Goal: Task Accomplishment & Management: Use online tool/utility

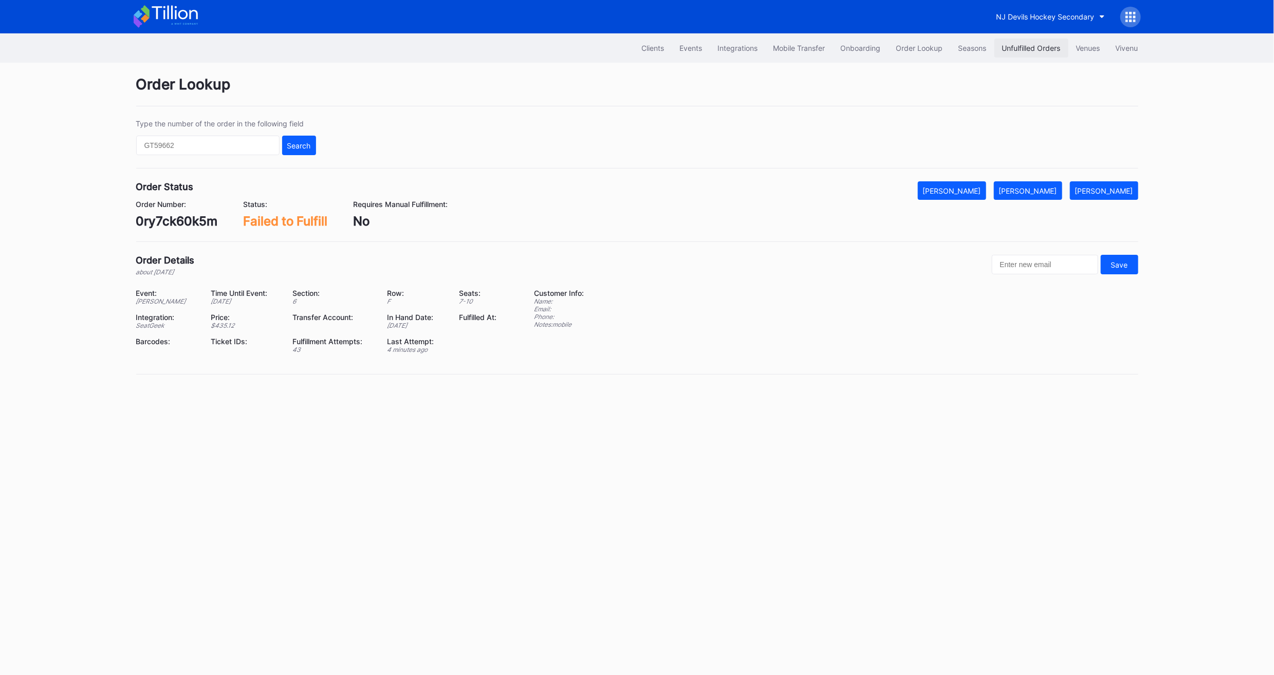
click at [1028, 50] on div "Unfulfilled Orders" at bounding box center [1031, 48] width 59 height 9
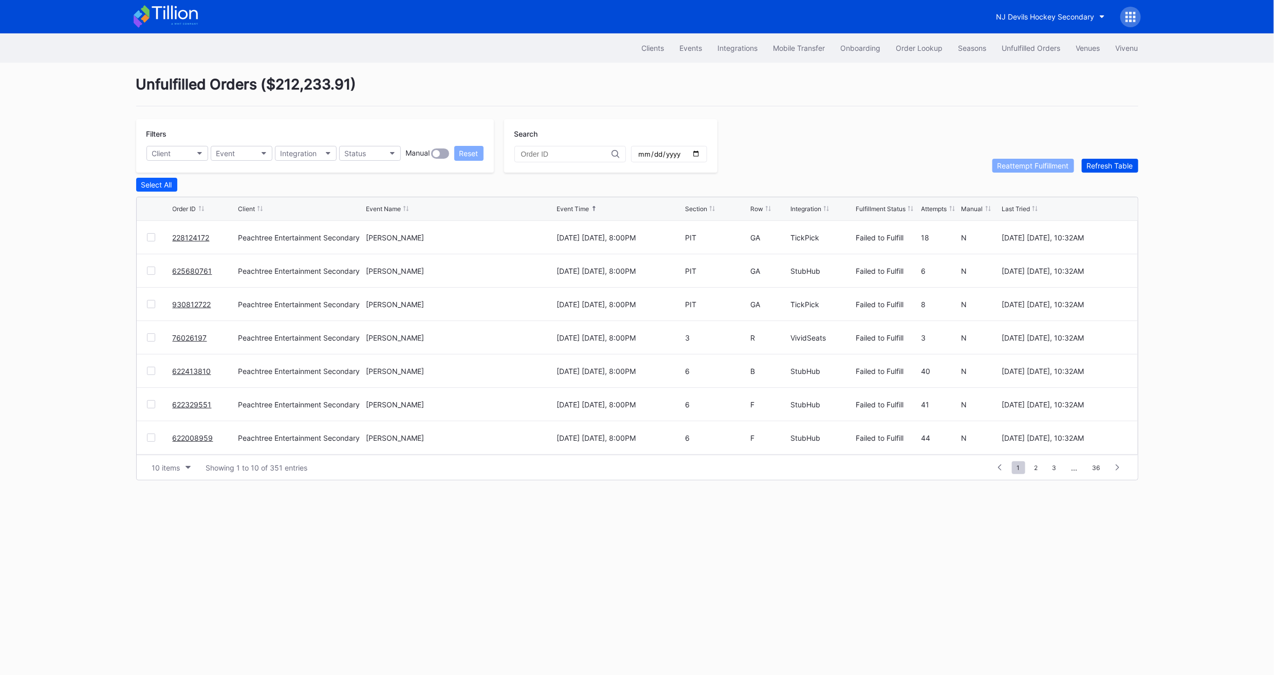
click at [1117, 170] on button "Refresh Table" at bounding box center [1109, 166] width 57 height 14
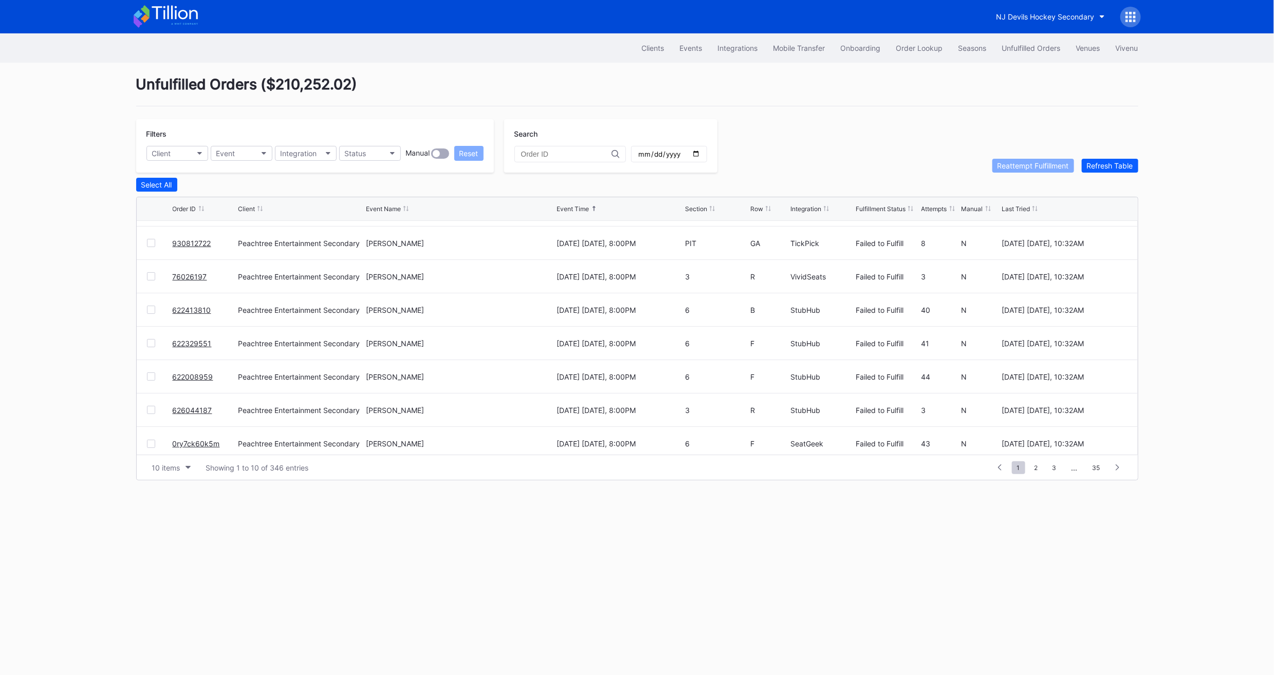
scroll to position [100, 0]
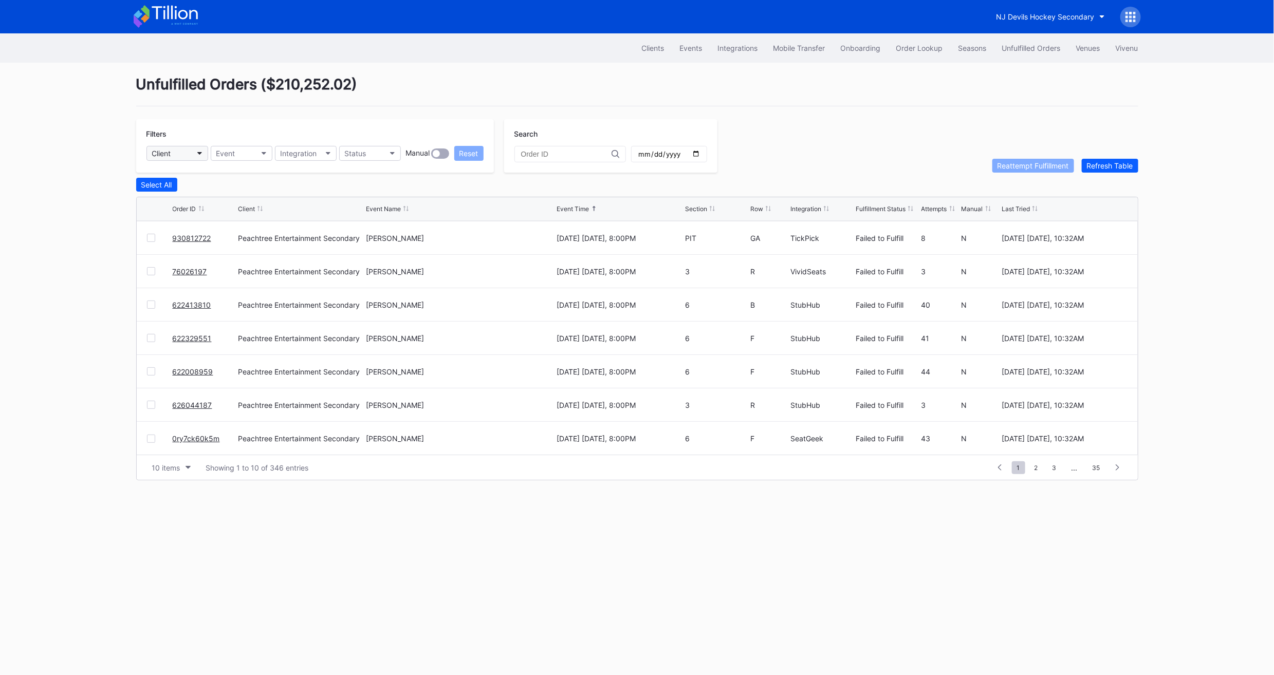
click at [167, 154] on div "Client" at bounding box center [161, 153] width 19 height 9
type input "pea"
click at [199, 198] on div "Peachtree Entertainment Secondary" at bounding box center [215, 199] width 122 height 9
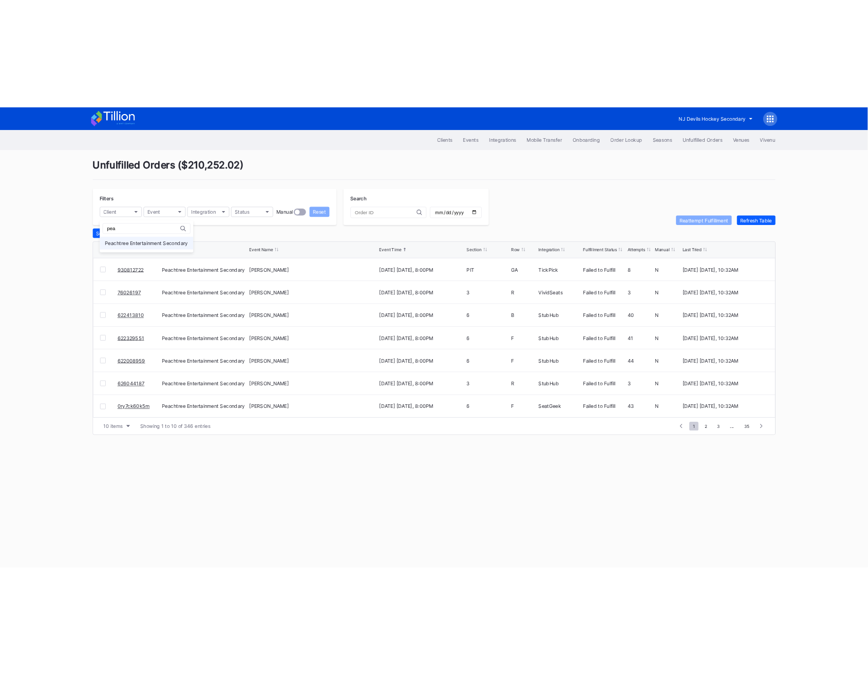
scroll to position [0, 0]
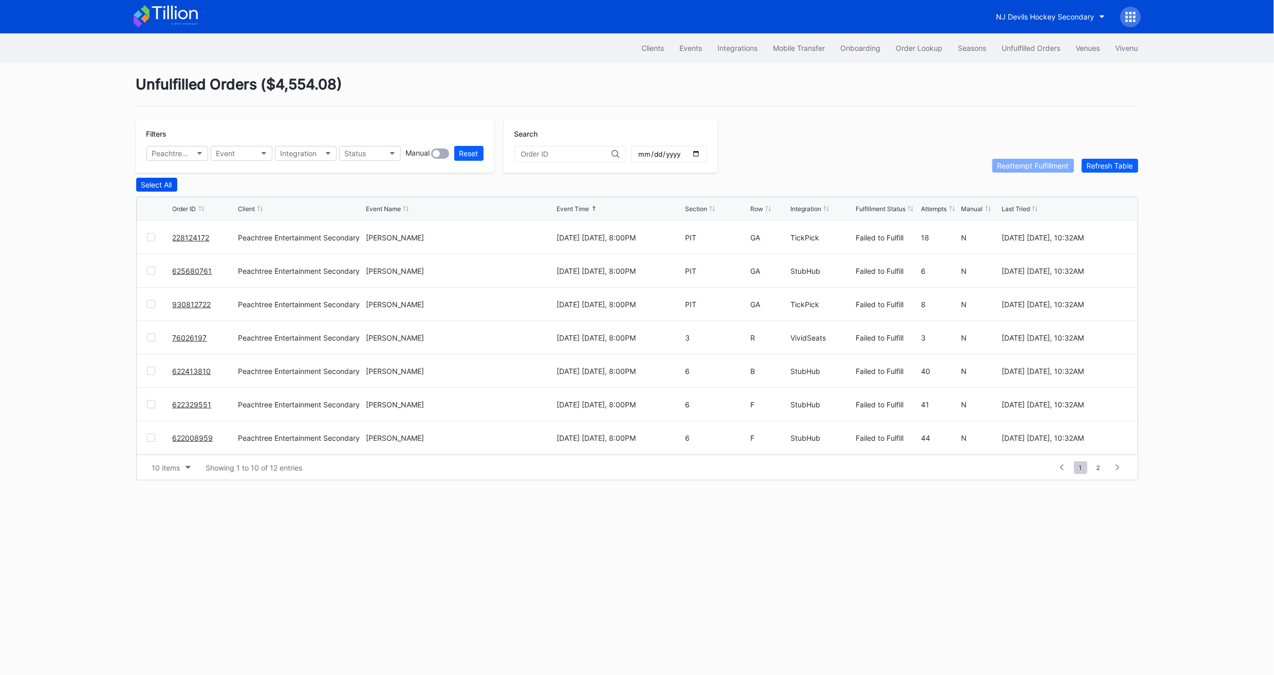
click at [146, 185] on div "Select All" at bounding box center [156, 184] width 31 height 9
click at [171, 467] on div "10 items" at bounding box center [166, 467] width 28 height 9
click at [170, 506] on div "50 items" at bounding box center [170, 511] width 49 height 19
click at [157, 180] on div "Deselect All" at bounding box center [160, 184] width 39 height 9
click at [157, 180] on div "Select All" at bounding box center [156, 184] width 31 height 9
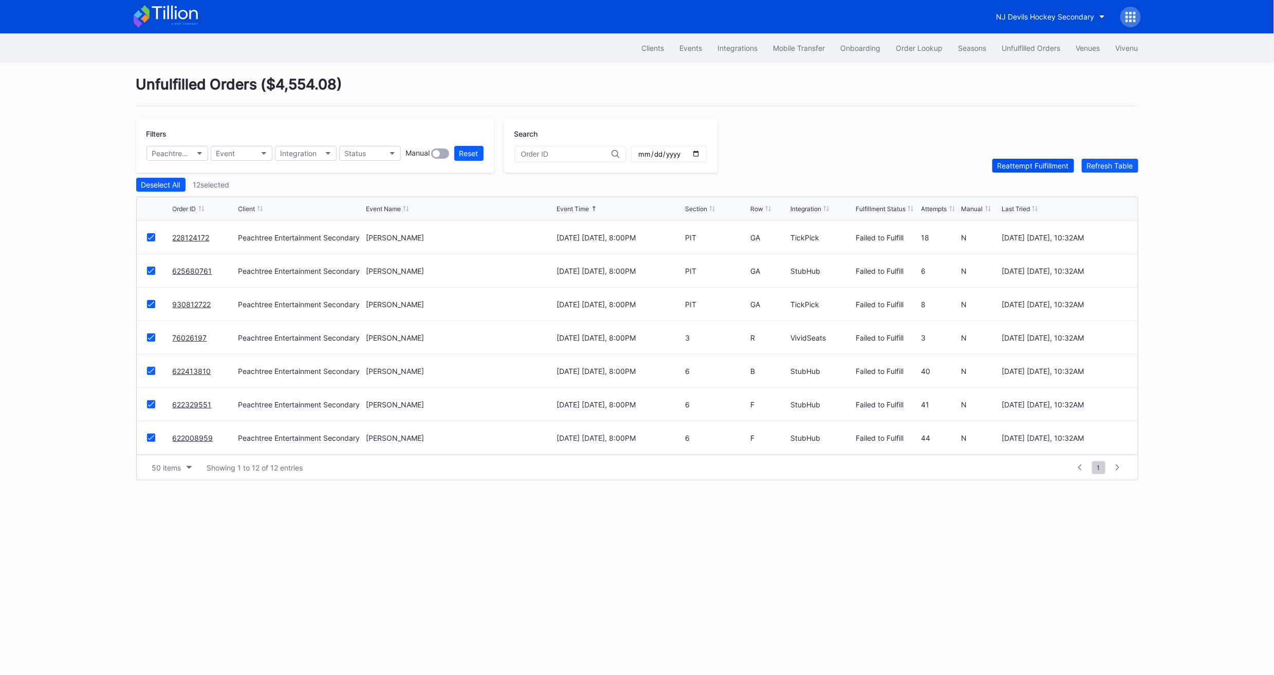
click at [1014, 164] on div "Reattempt Fulfillment" at bounding box center [1032, 165] width 71 height 9
click at [473, 154] on div "Reset" at bounding box center [468, 153] width 19 height 9
click at [182, 241] on div "626072660" at bounding box center [204, 237] width 63 height 33
click at [182, 236] on link "626072660" at bounding box center [193, 237] width 40 height 9
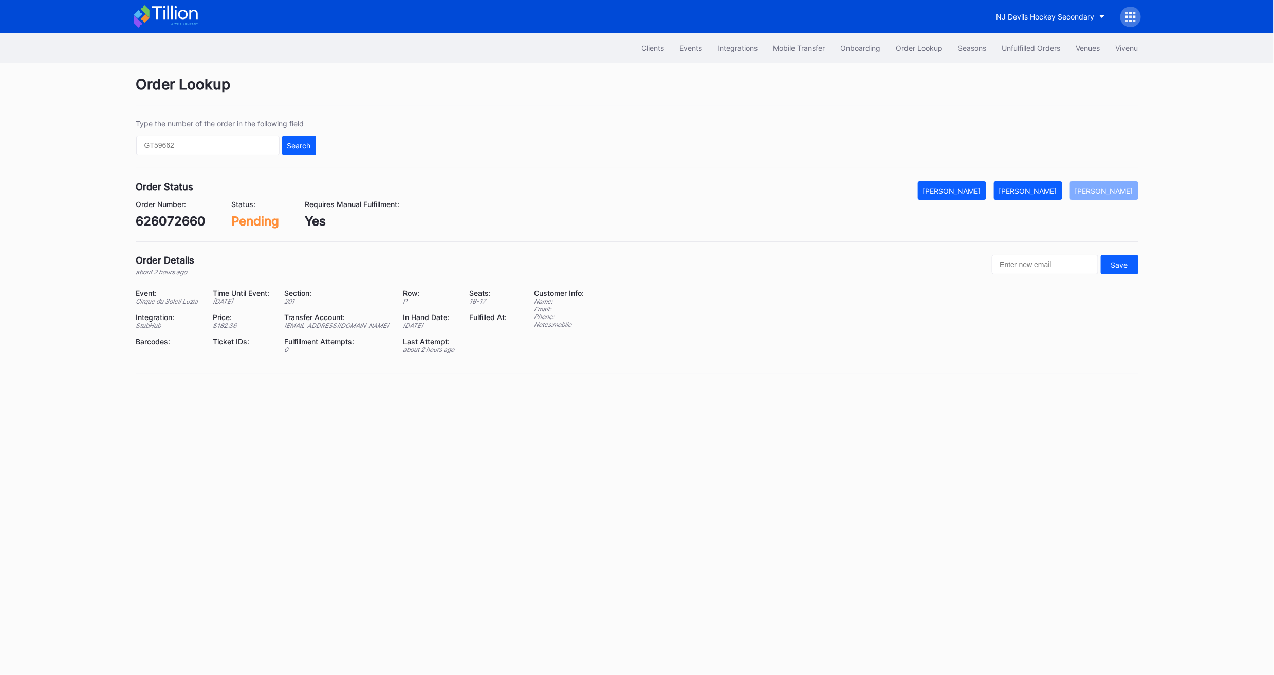
click at [153, 219] on div "626072660" at bounding box center [171, 221] width 70 height 15
copy div "626072660"
click at [1045, 185] on button "[PERSON_NAME]" at bounding box center [1028, 190] width 68 height 18
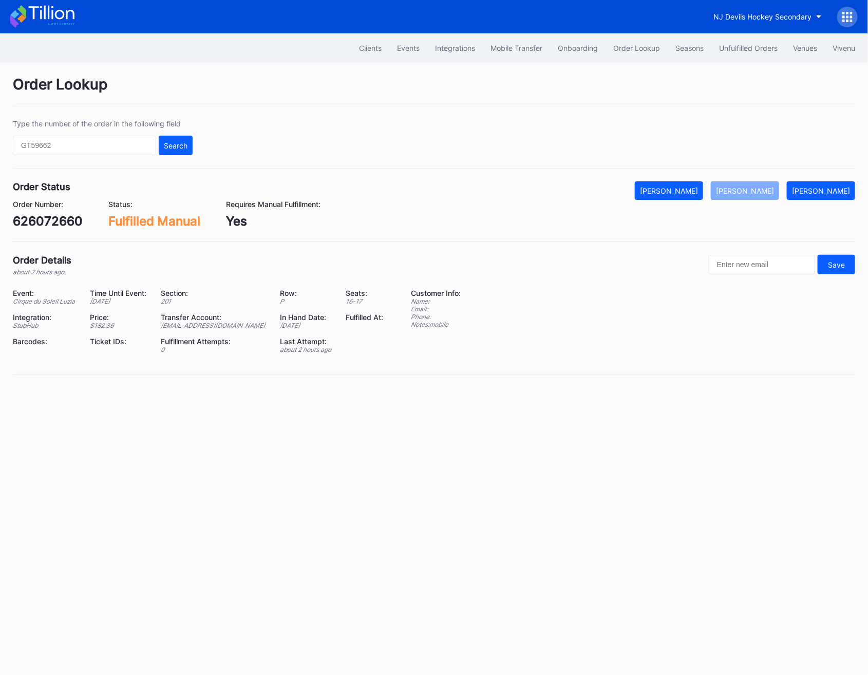
click at [185, 328] on div "[EMAIL_ADDRESS][DOMAIN_NAME]" at bounding box center [214, 326] width 106 height 8
copy div "[EMAIL_ADDRESS][DOMAIN_NAME]"
click at [63, 210] on div "Order Number: 626072660" at bounding box center [48, 214] width 70 height 29
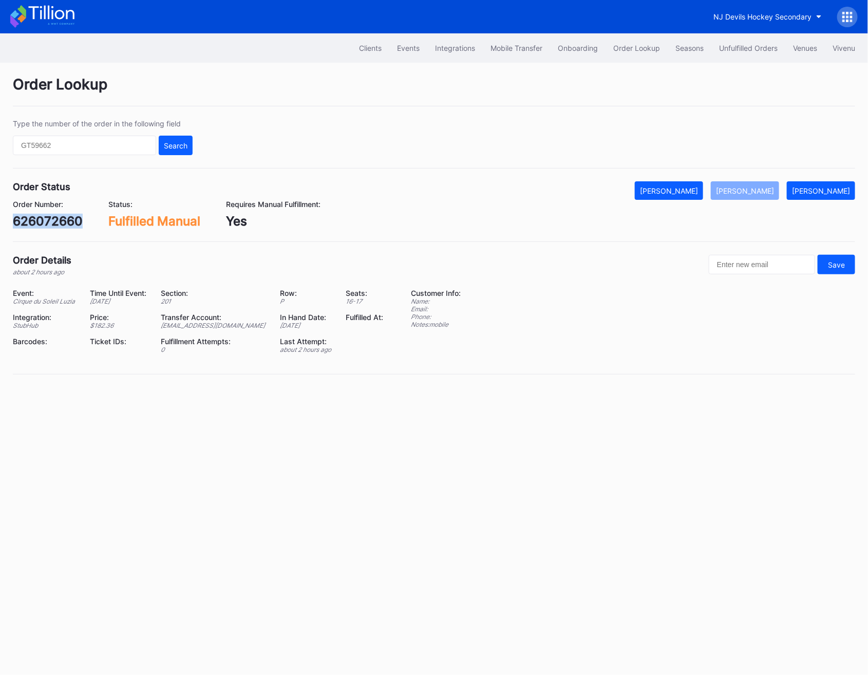
click at [63, 210] on div "Order Number: 626072660" at bounding box center [48, 214] width 70 height 29
copy div "626072660"
click at [55, 221] on div "626072660" at bounding box center [48, 221] width 70 height 15
click at [409, 49] on div "Events" at bounding box center [408, 48] width 23 height 9
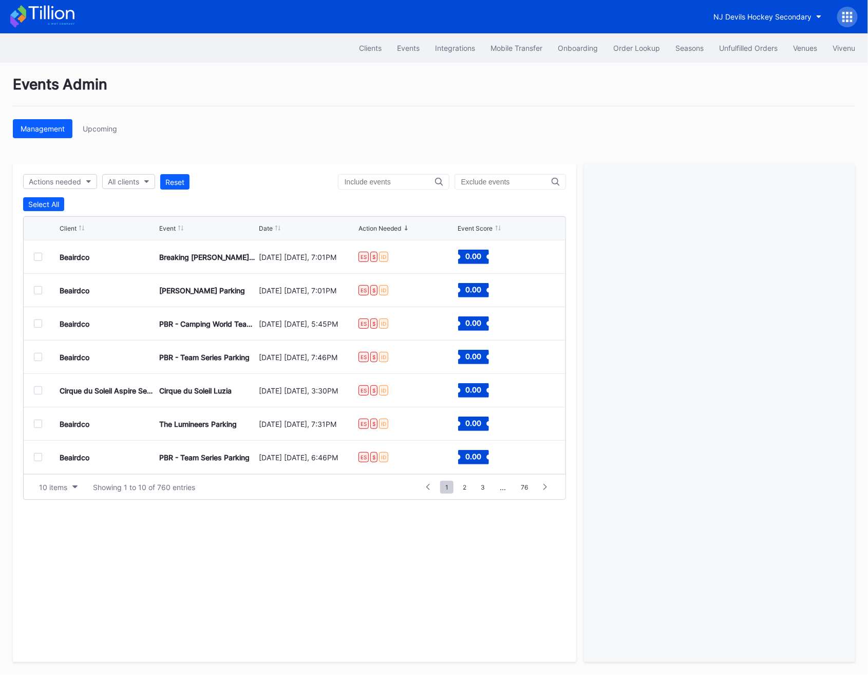
click at [388, 180] on input "text" at bounding box center [390, 182] width 90 height 8
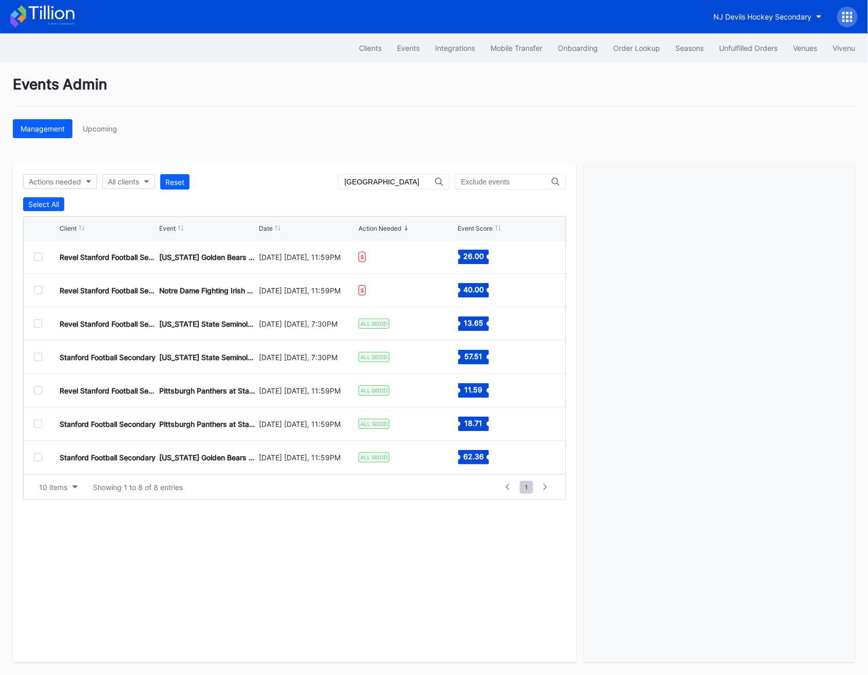
type input "[GEOGRAPHIC_DATA]"
click at [360, 50] on div "Clients" at bounding box center [370, 48] width 23 height 9
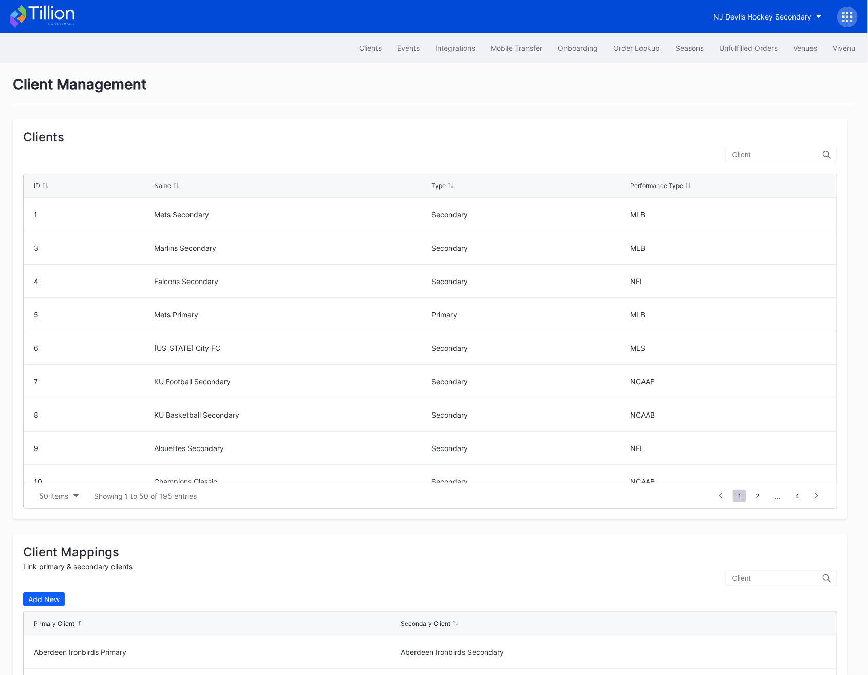
click at [778, 151] on input "text" at bounding box center [778, 155] width 90 height 8
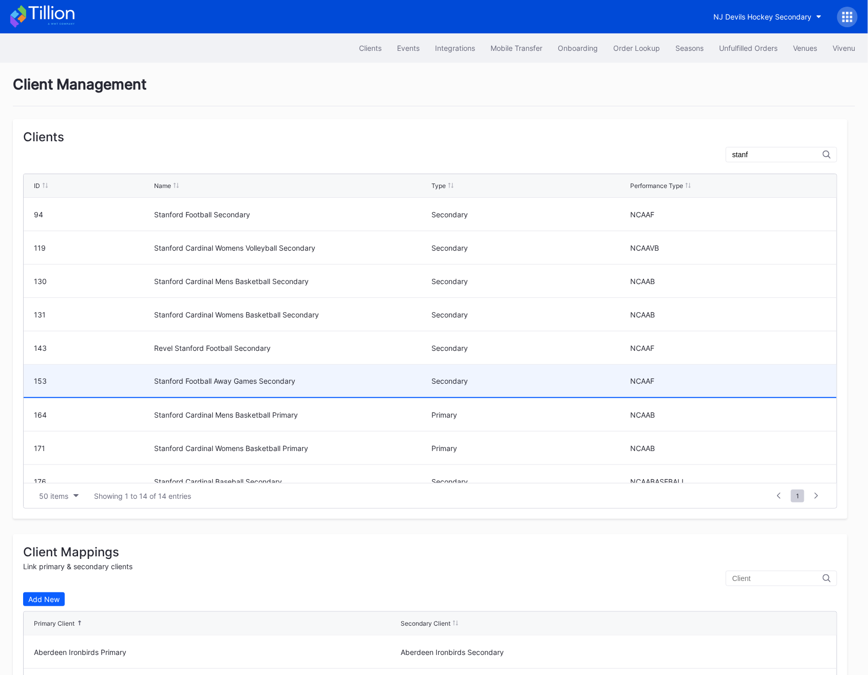
type input "stanf"
click at [304, 380] on div "Stanford Football Away Games Secondary" at bounding box center [291, 381] width 275 height 9
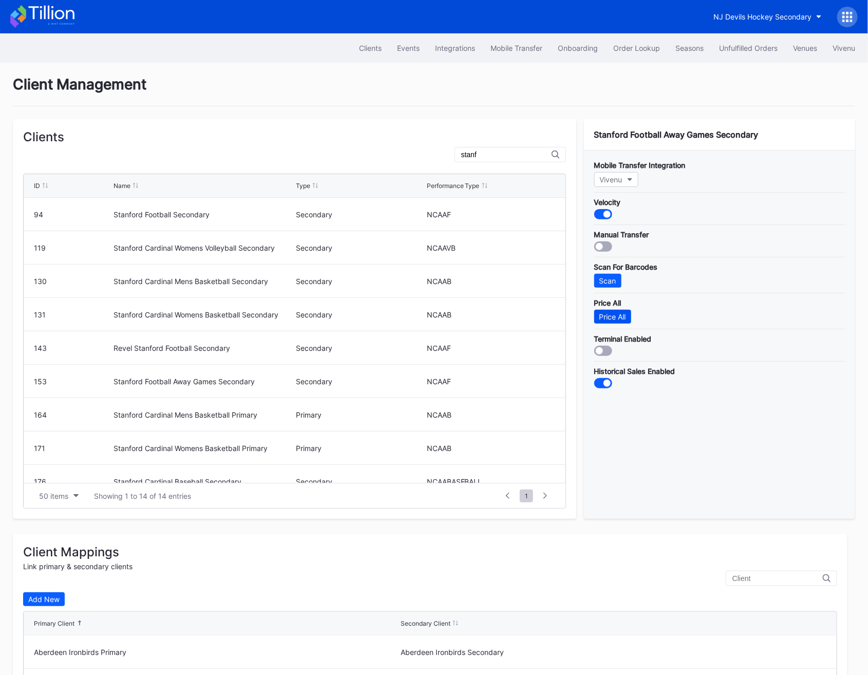
click at [616, 318] on div "Price All" at bounding box center [613, 316] width 27 height 9
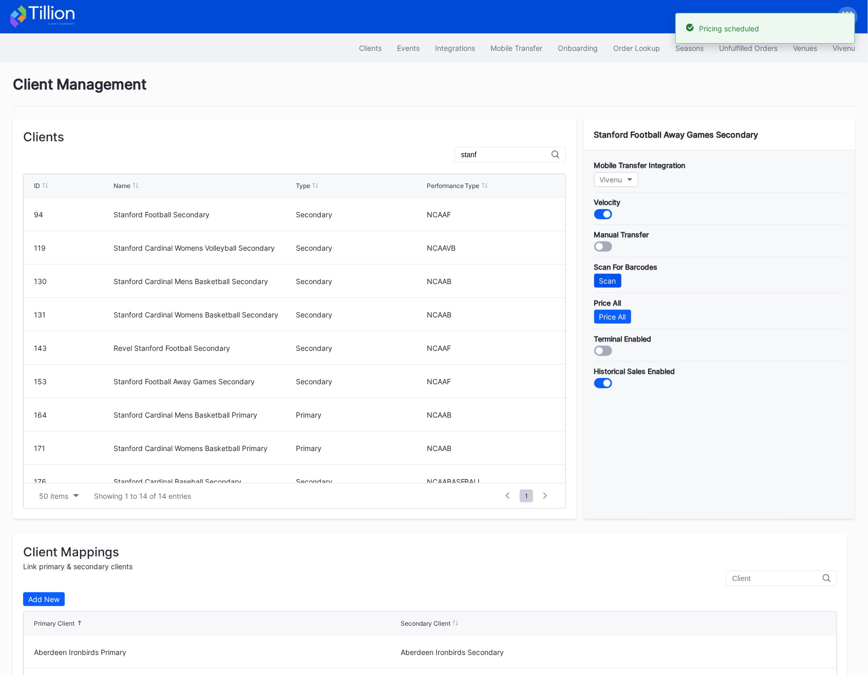
click at [610, 276] on div "Scan" at bounding box center [608, 280] width 17 height 9
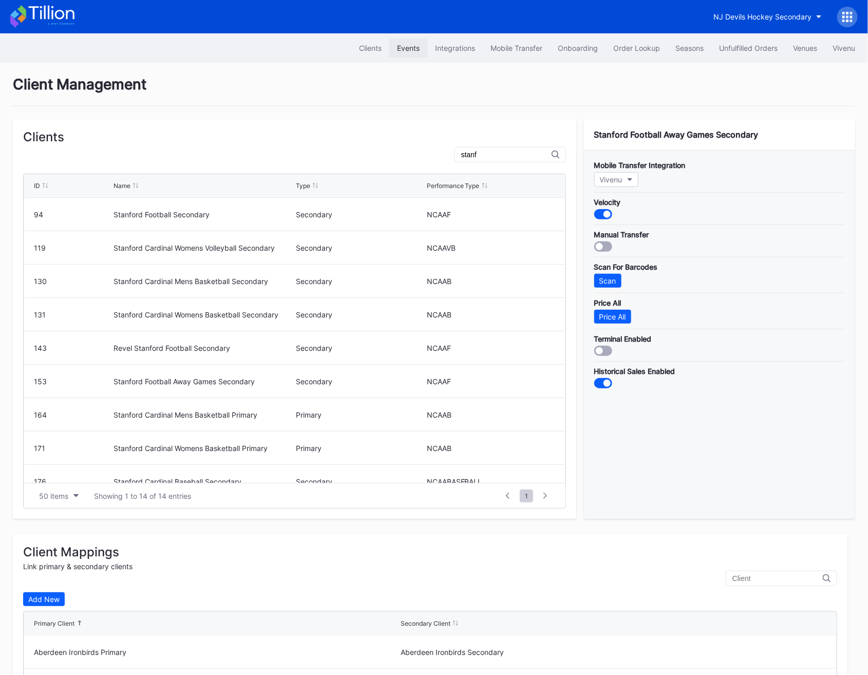
click at [398, 46] on div "Events" at bounding box center [408, 48] width 23 height 9
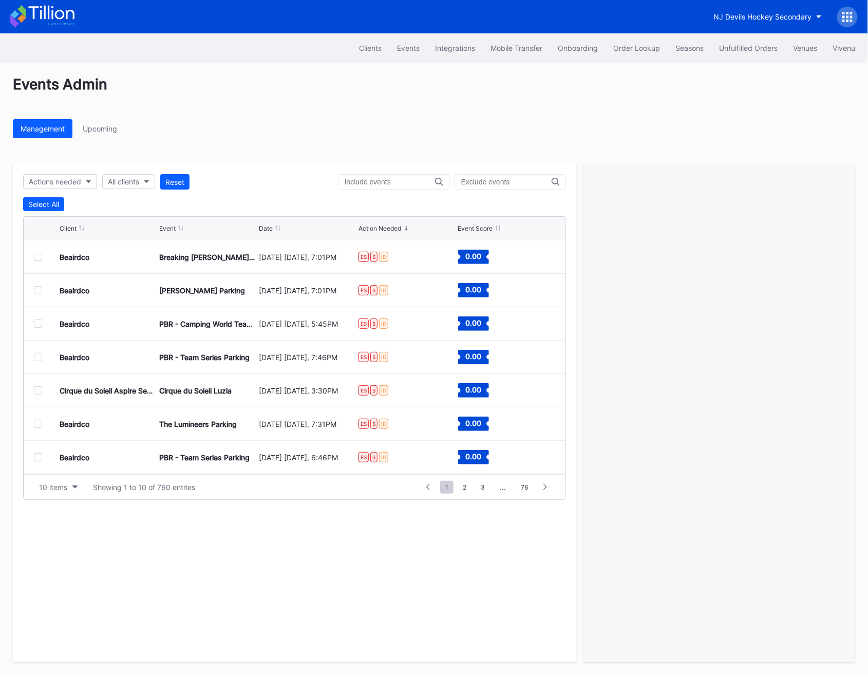
click at [35, 388] on div at bounding box center [38, 390] width 8 height 8
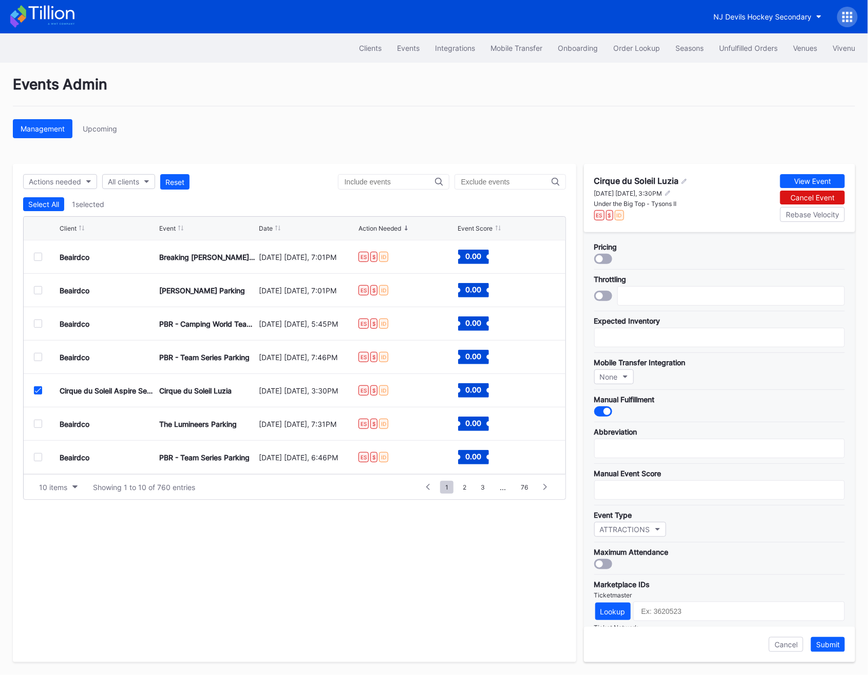
scroll to position [148, 0]
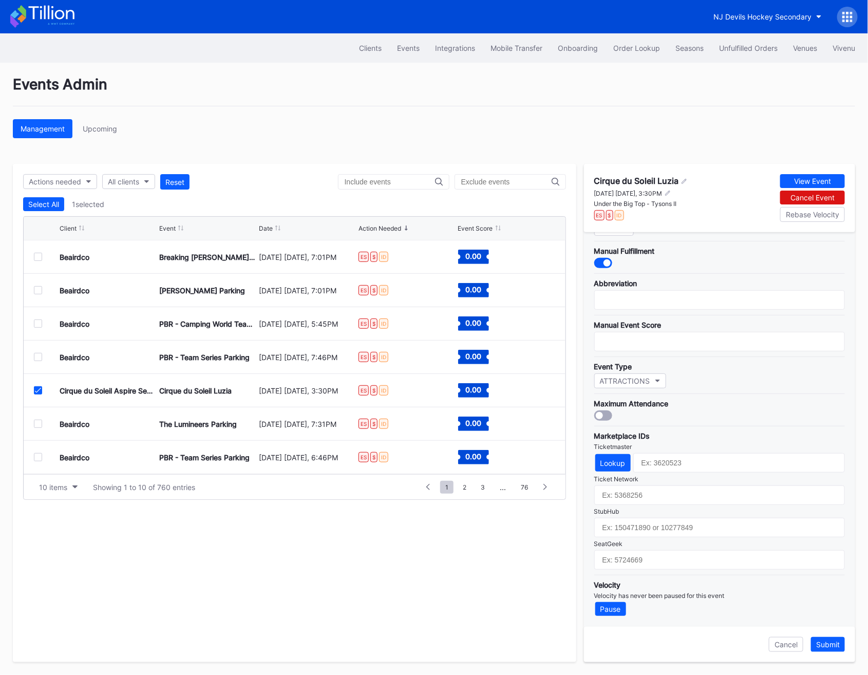
click at [45, 387] on div at bounding box center [47, 390] width 26 height 8
click at [36, 388] on icon at bounding box center [38, 390] width 6 height 5
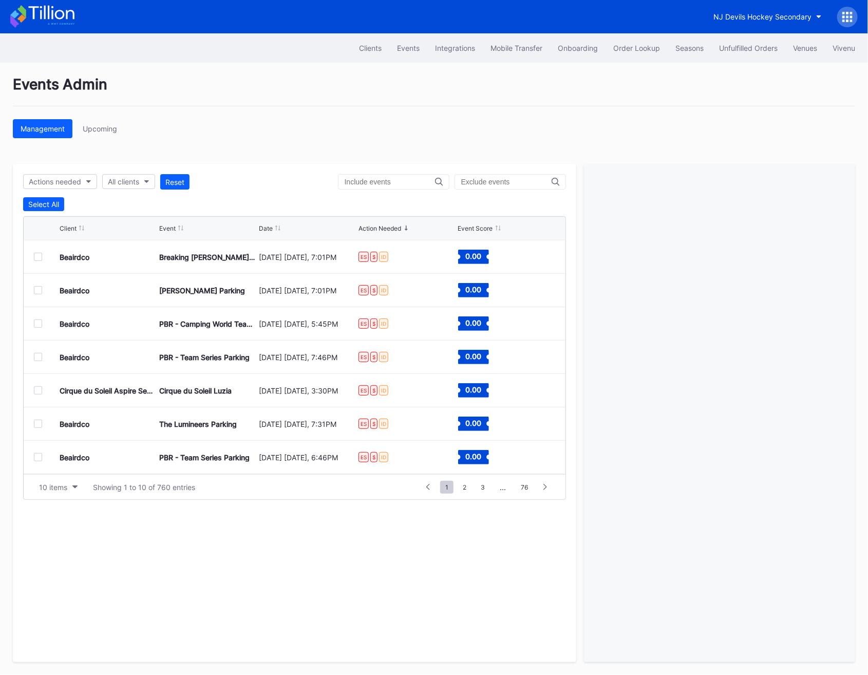
click at [36, 388] on div at bounding box center [38, 390] width 8 height 8
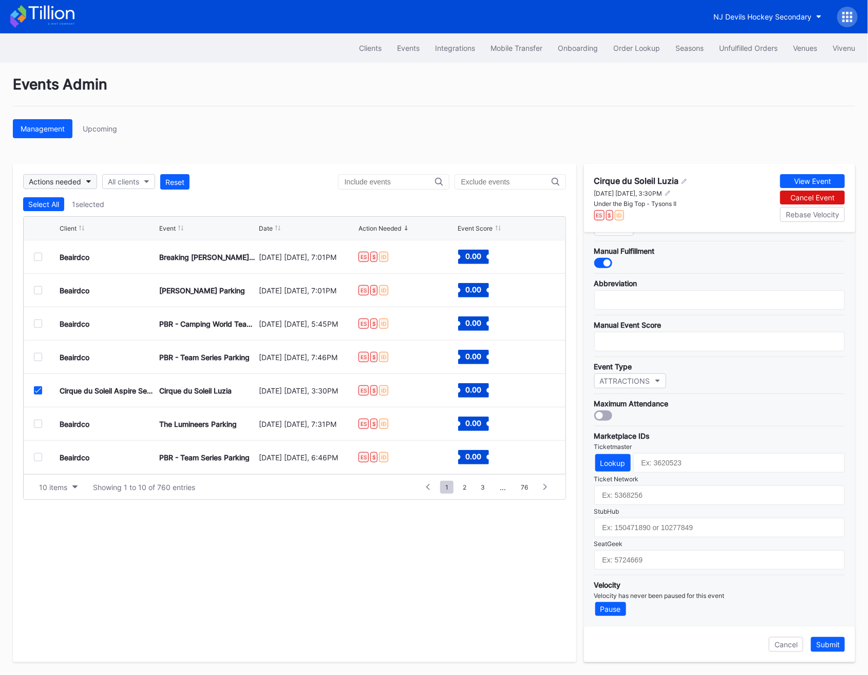
click at [74, 182] on div "Actions needed" at bounding box center [55, 181] width 52 height 9
click at [143, 184] on button "All clients" at bounding box center [128, 181] width 53 height 15
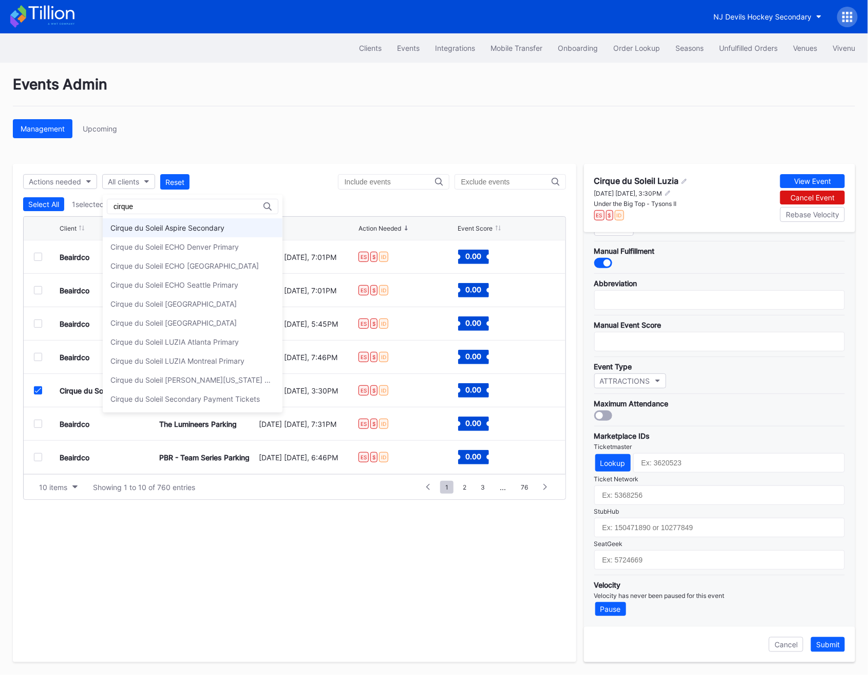
type input "cirque"
click at [132, 223] on div "Cirque du Soleil Aspire Secondary" at bounding box center [167, 227] width 114 height 9
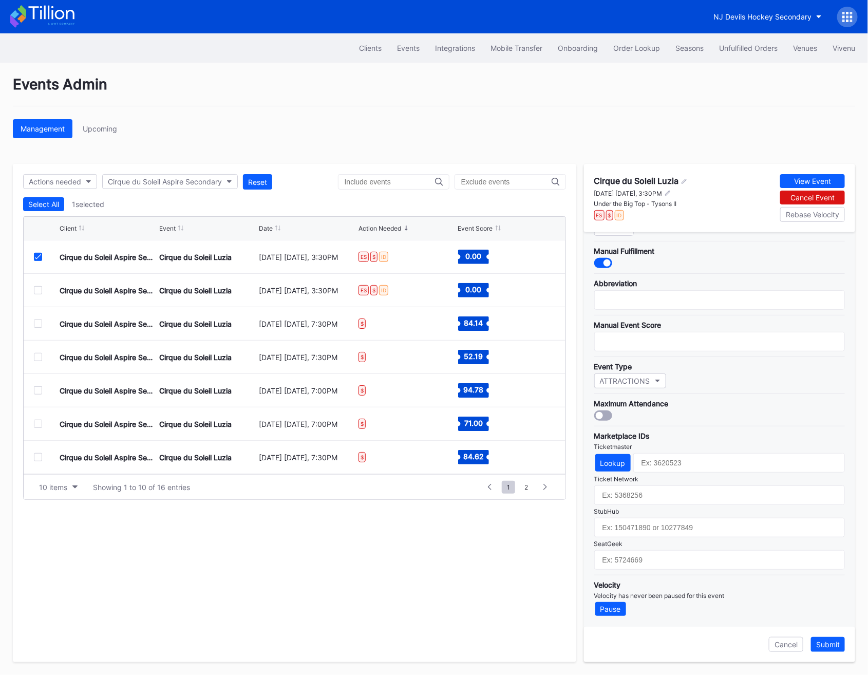
click at [38, 255] on icon at bounding box center [38, 256] width 6 height 5
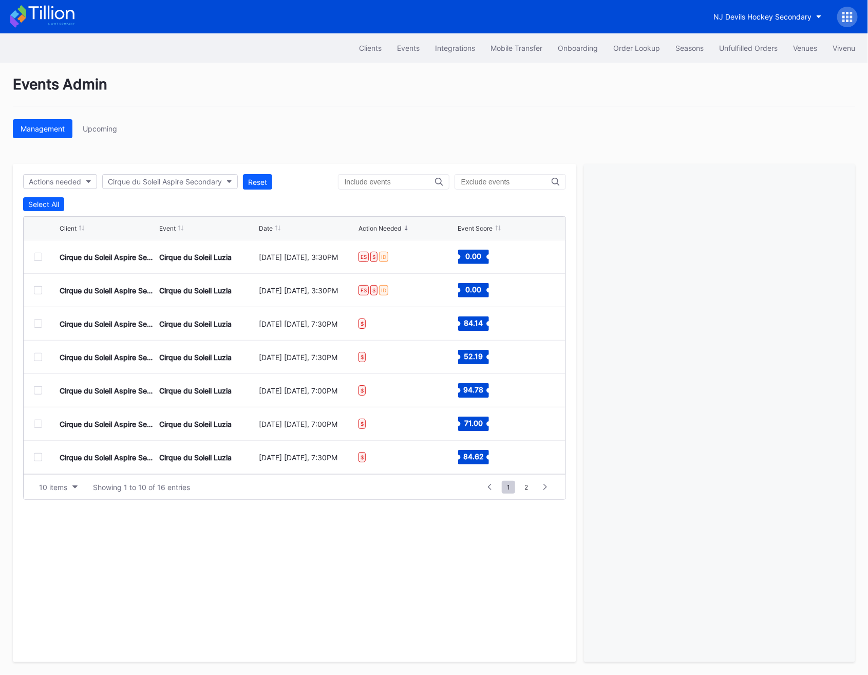
click at [40, 257] on div at bounding box center [38, 257] width 8 height 8
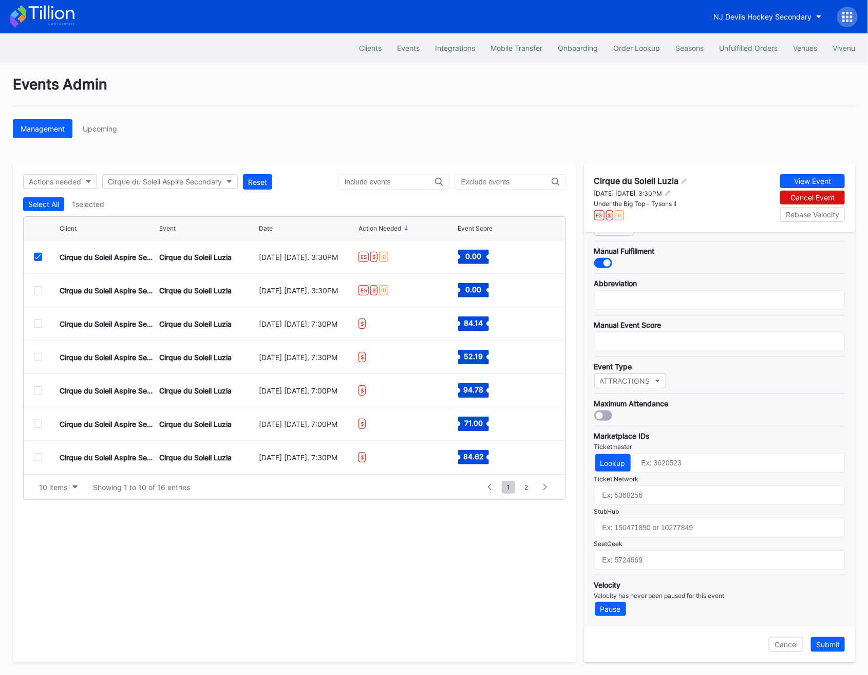
scroll to position [146, 0]
click at [41, 424] on div at bounding box center [38, 424] width 8 height 8
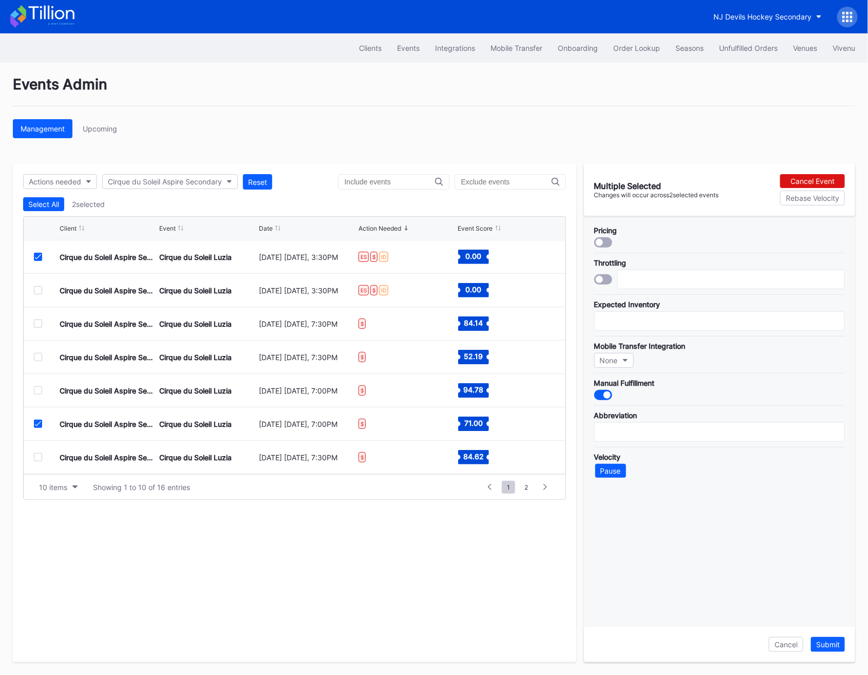
scroll to position [0, 0]
click at [41, 260] on div at bounding box center [38, 257] width 8 height 8
type input "50"
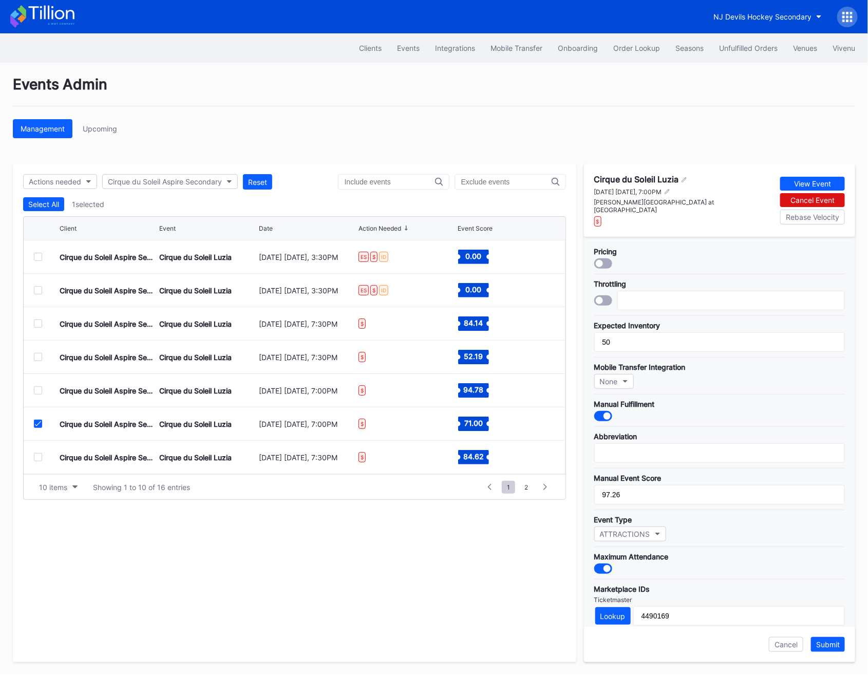
scroll to position [148, 0]
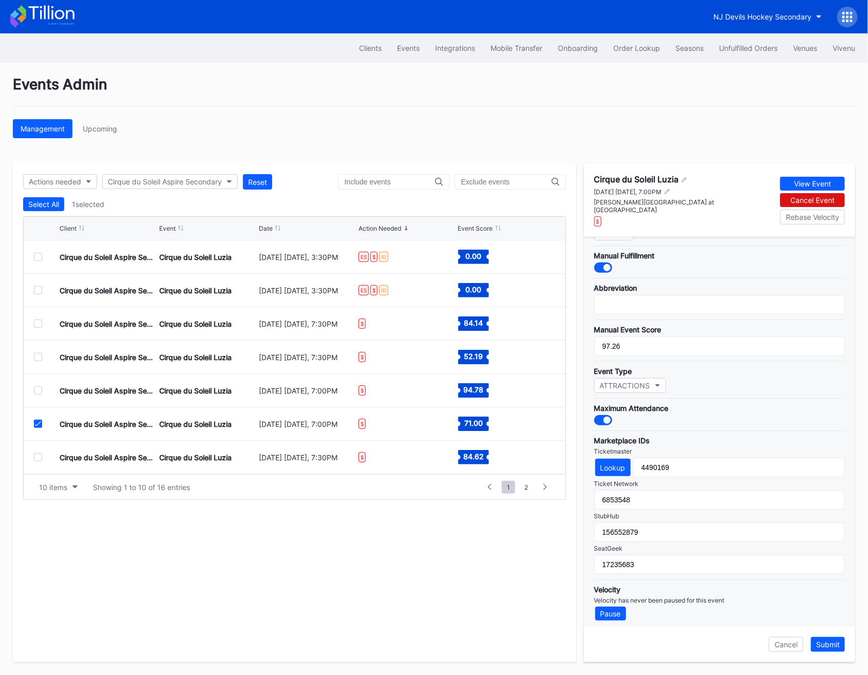
click at [38, 426] on div at bounding box center [38, 424] width 8 height 8
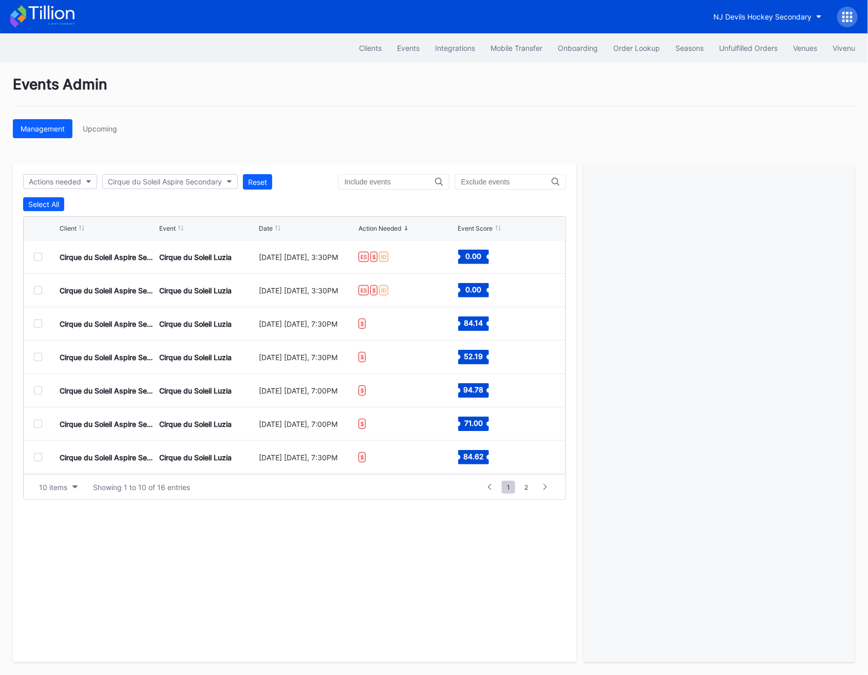
click at [40, 255] on div at bounding box center [38, 257] width 8 height 8
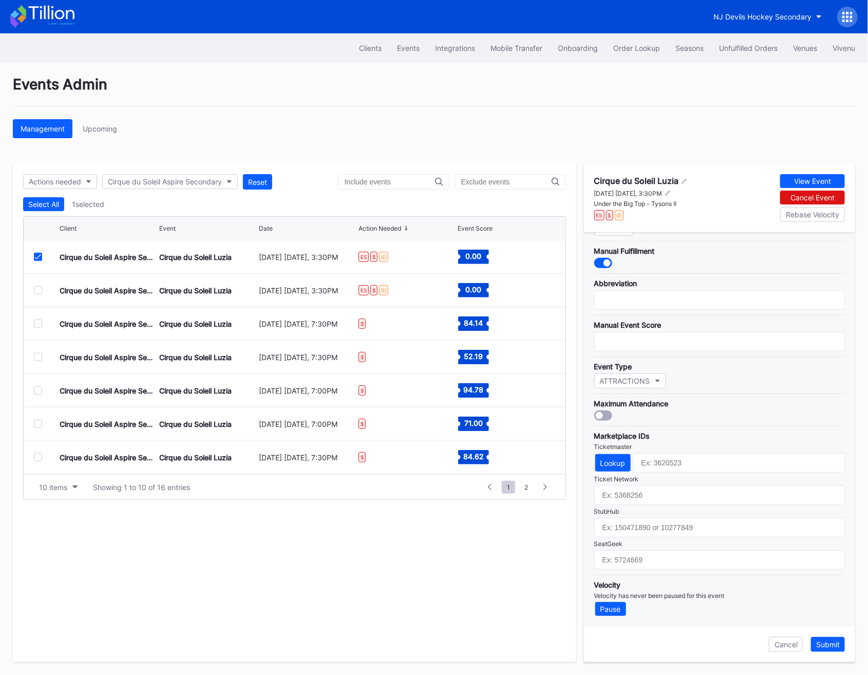
scroll to position [146, 0]
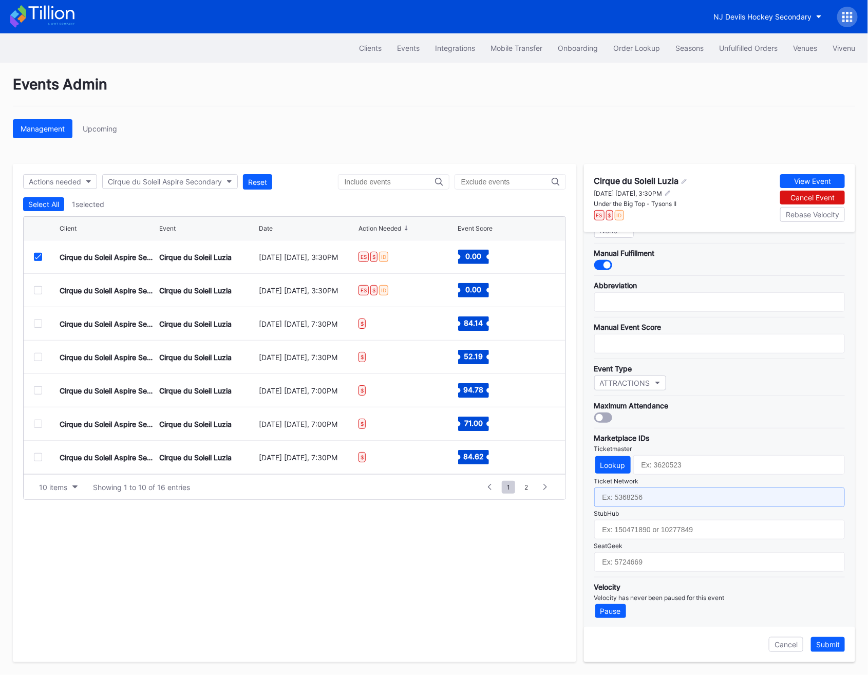
click at [680, 492] on input "text" at bounding box center [719, 498] width 251 height 20
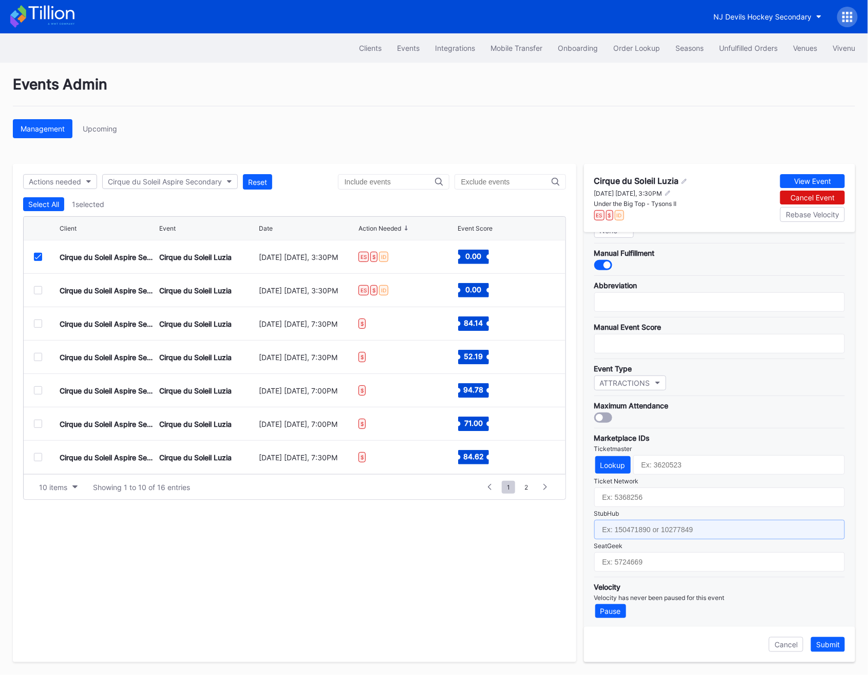
click at [650, 531] on input "text" at bounding box center [719, 530] width 251 height 20
paste input "156253011"
type input "156253011"
click at [604, 466] on div "Lookup" at bounding box center [613, 465] width 25 height 9
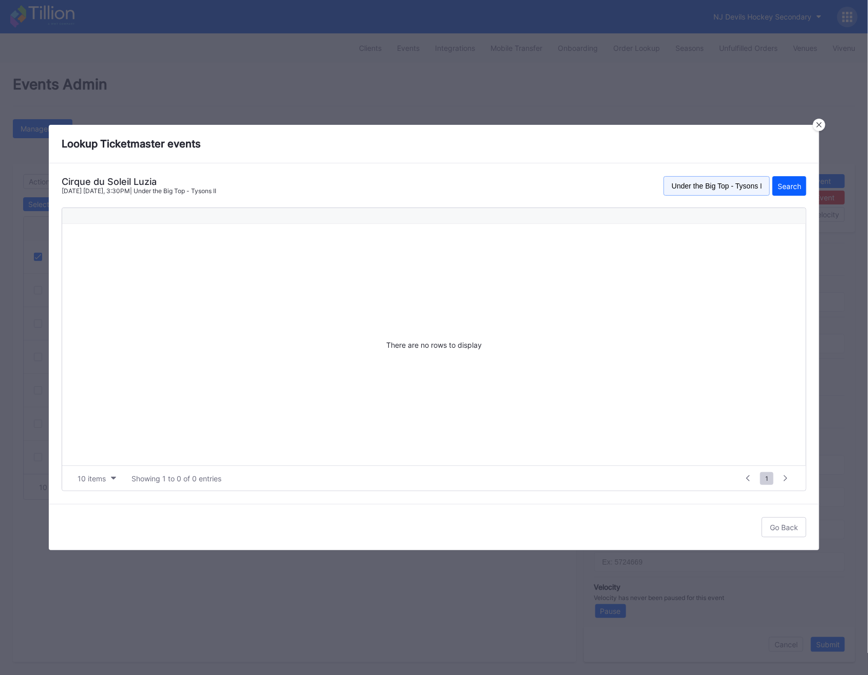
click at [712, 189] on input "Under the Big Top - Tysons II" at bounding box center [717, 186] width 106 height 20
click at [773, 176] on button "Search" at bounding box center [790, 186] width 34 height 20
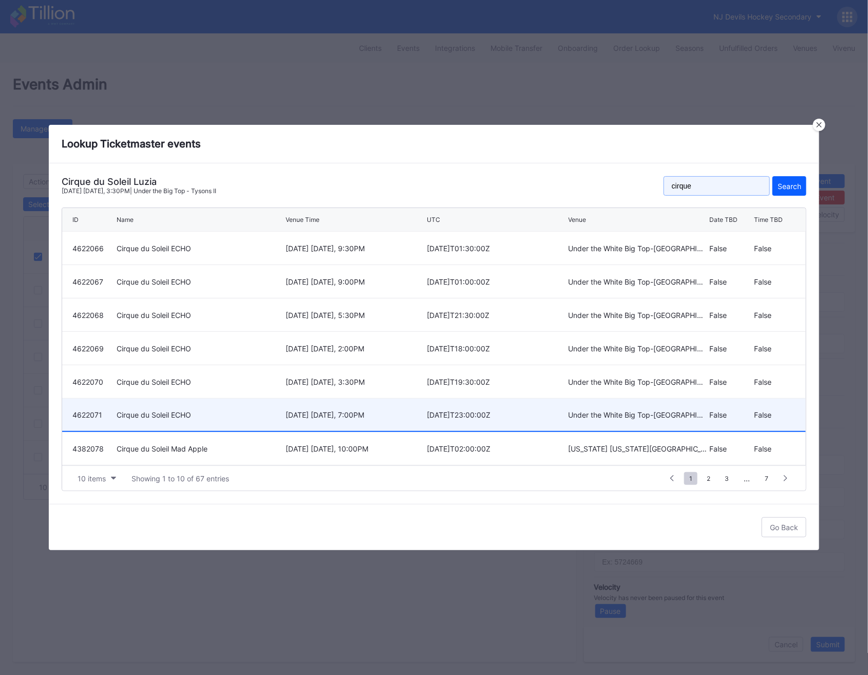
scroll to position [100, 0]
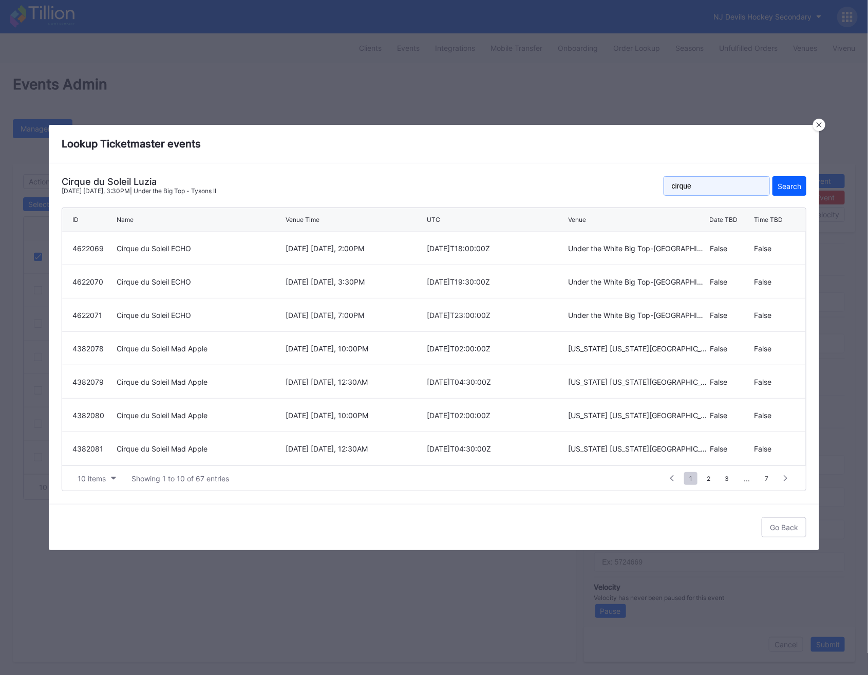
click at [730, 186] on input "cirque" at bounding box center [717, 186] width 106 height 20
click at [773, 176] on button "Search" at bounding box center [790, 186] width 34 height 20
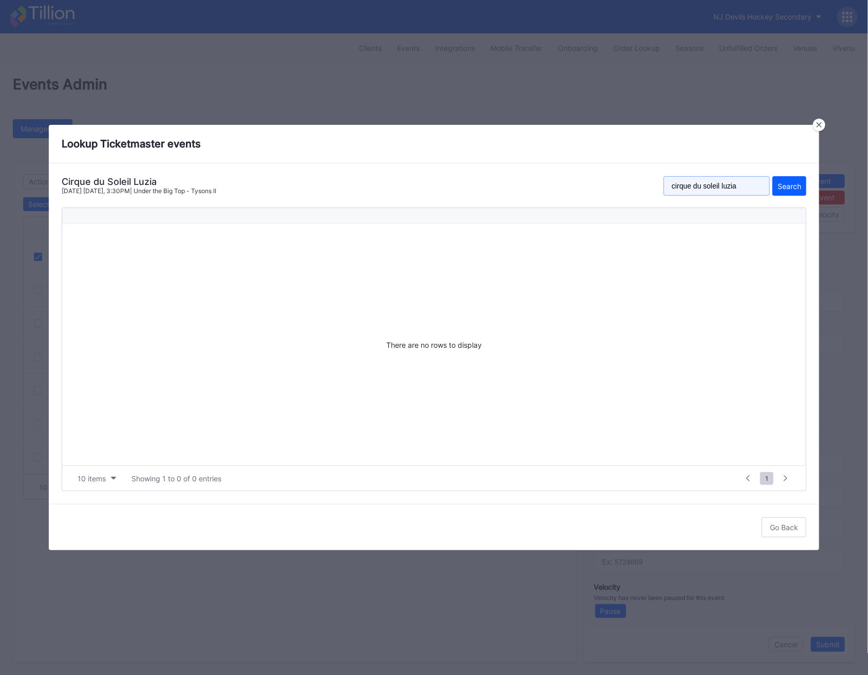
click at [744, 190] on input "cirque du soleil luzia" at bounding box center [717, 186] width 106 height 20
click at [120, 180] on div "Cirque du Soleil Luzia" at bounding box center [139, 181] width 155 height 11
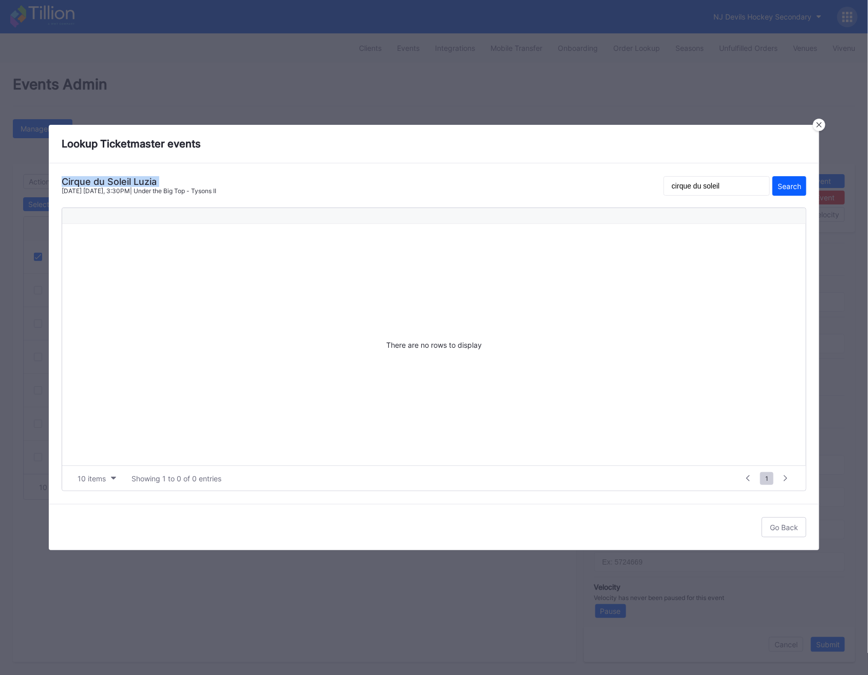
copy div "Cirque du Soleil Luzia"
click at [723, 184] on input "cirque du soleil" at bounding box center [717, 186] width 106 height 20
paste input "Cirque du Soleil Luzia"
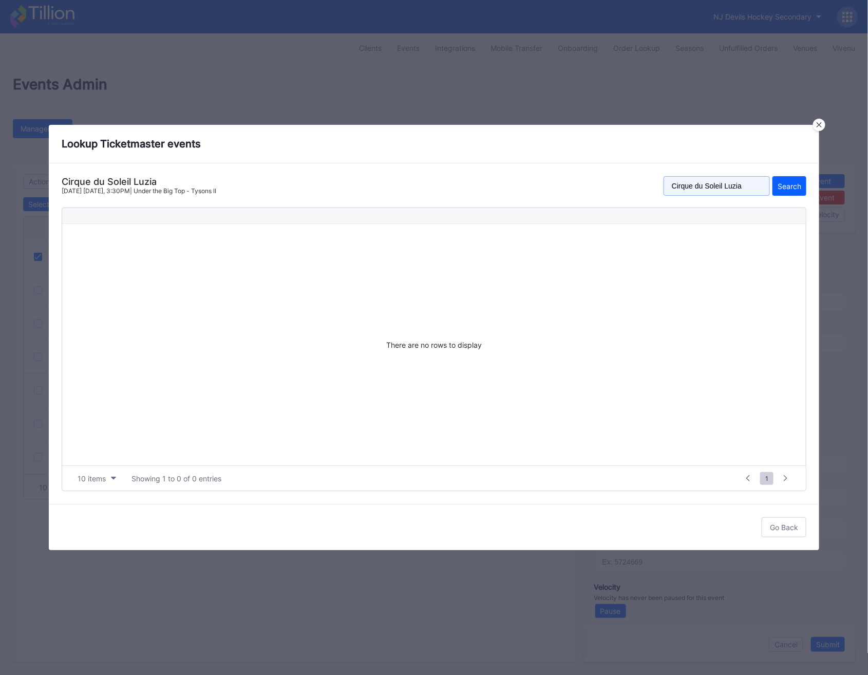
click at [773, 176] on button "Search" at bounding box center [790, 186] width 34 height 20
click at [755, 187] on input "Cirque du Soleil Luzia" at bounding box center [717, 186] width 106 height 20
type input "Cirque du Soleil"
click at [773, 176] on button "Search" at bounding box center [790, 186] width 34 height 20
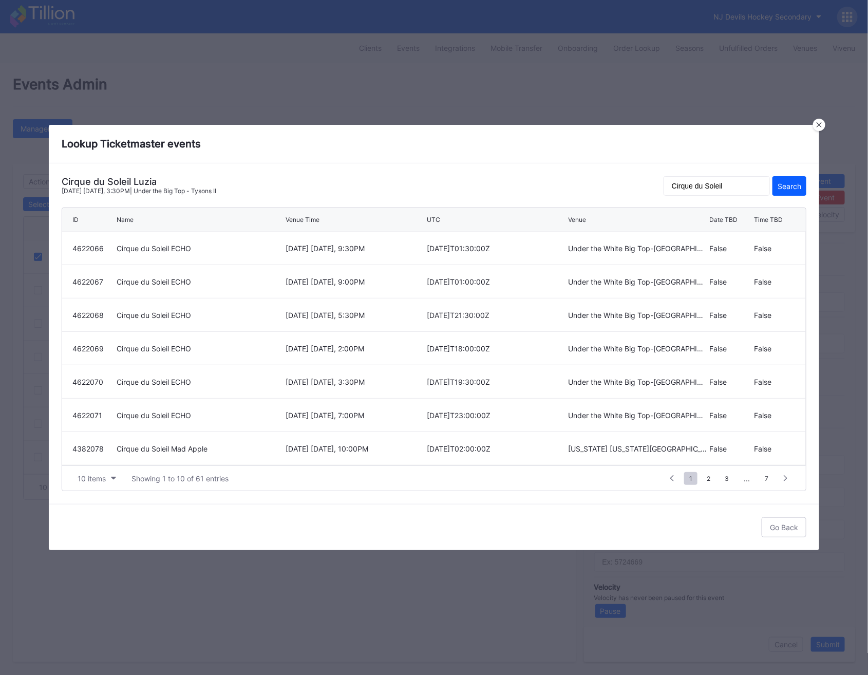
click at [283, 217] on div "Name" at bounding box center [200, 220] width 166 height 8
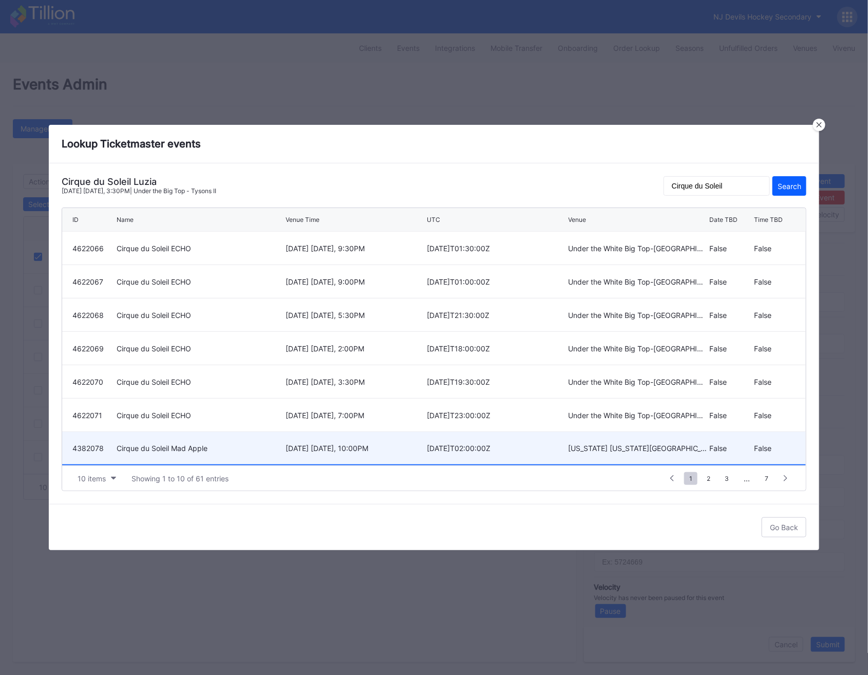
scroll to position [100, 0]
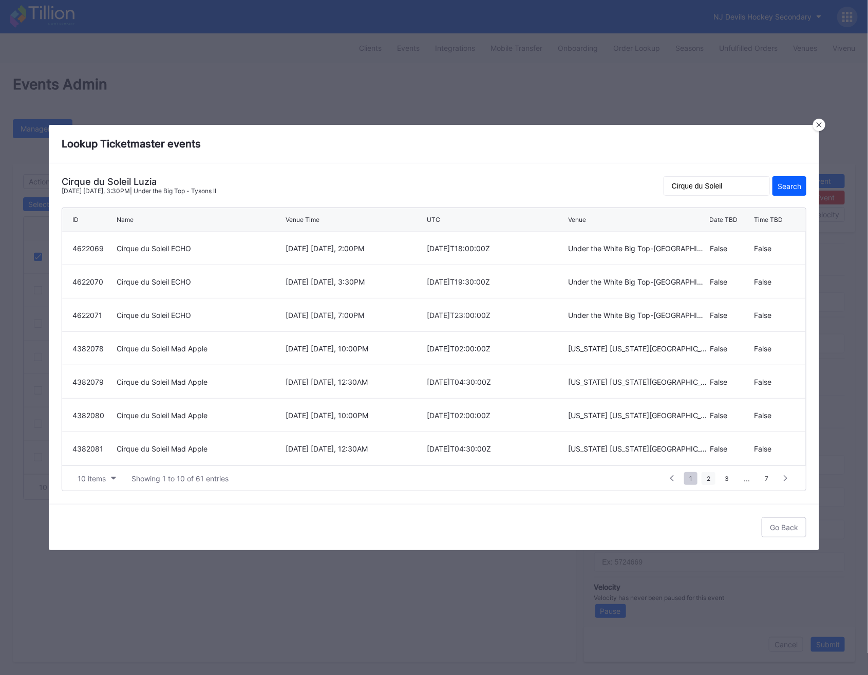
click at [710, 477] on span "2" at bounding box center [709, 478] width 14 height 13
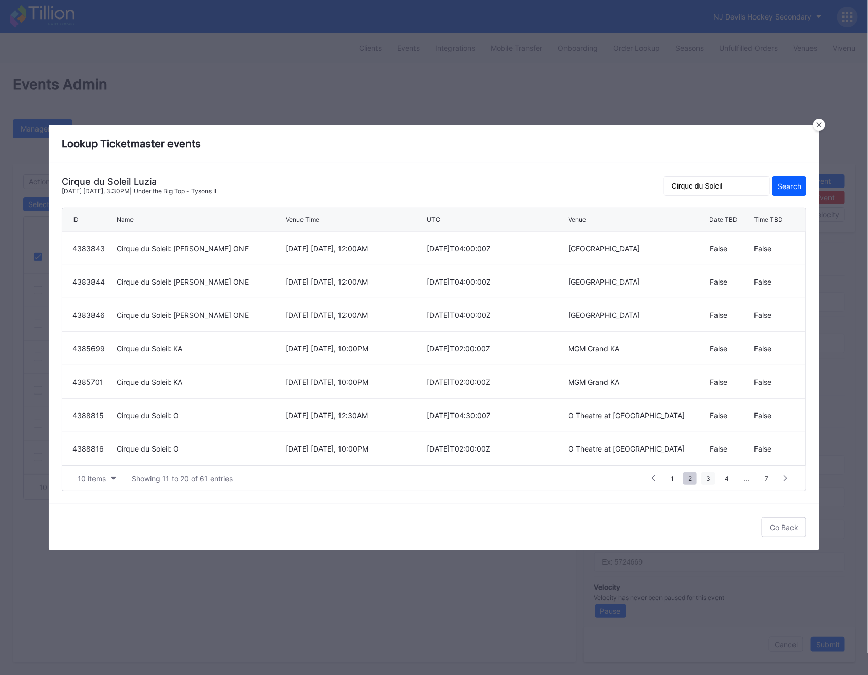
click at [708, 477] on span "3" at bounding box center [708, 478] width 14 height 13
click at [706, 482] on span "4" at bounding box center [709, 478] width 14 height 13
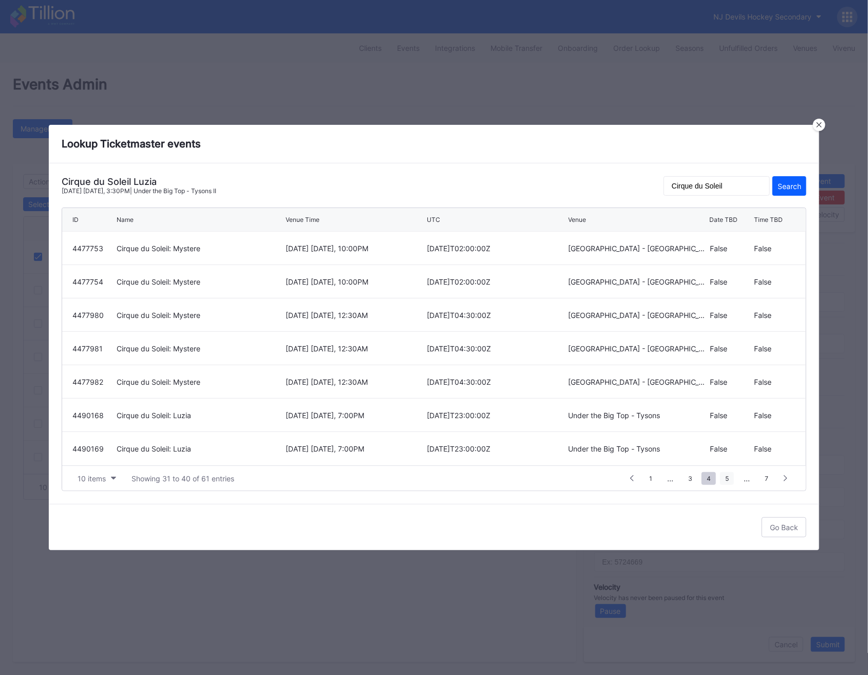
click at [725, 481] on span "5" at bounding box center [727, 478] width 14 height 13
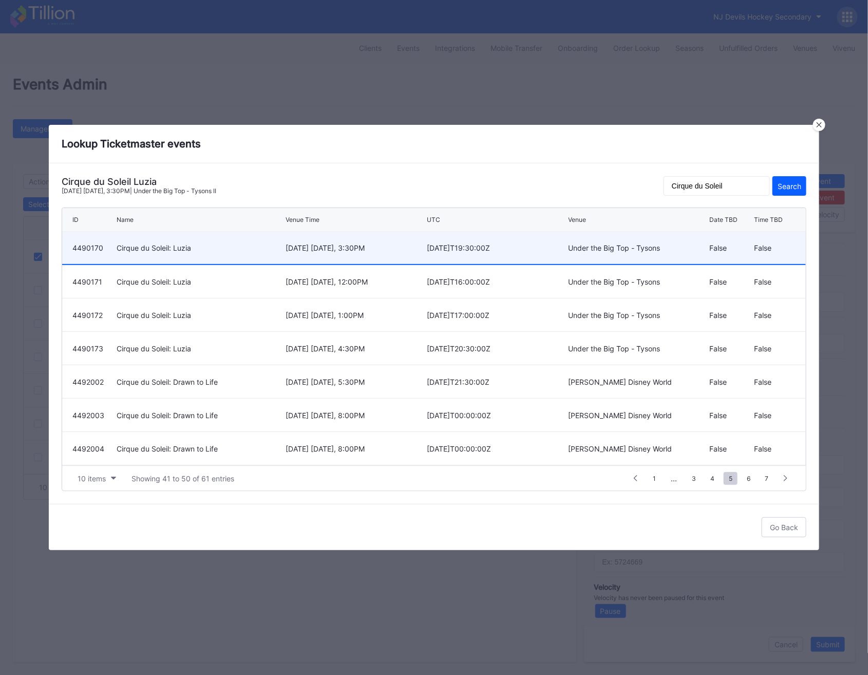
click at [384, 256] on div "[DATE] [DATE], 3:30PM" at bounding box center [355, 248] width 139 height 32
type input "4490170"
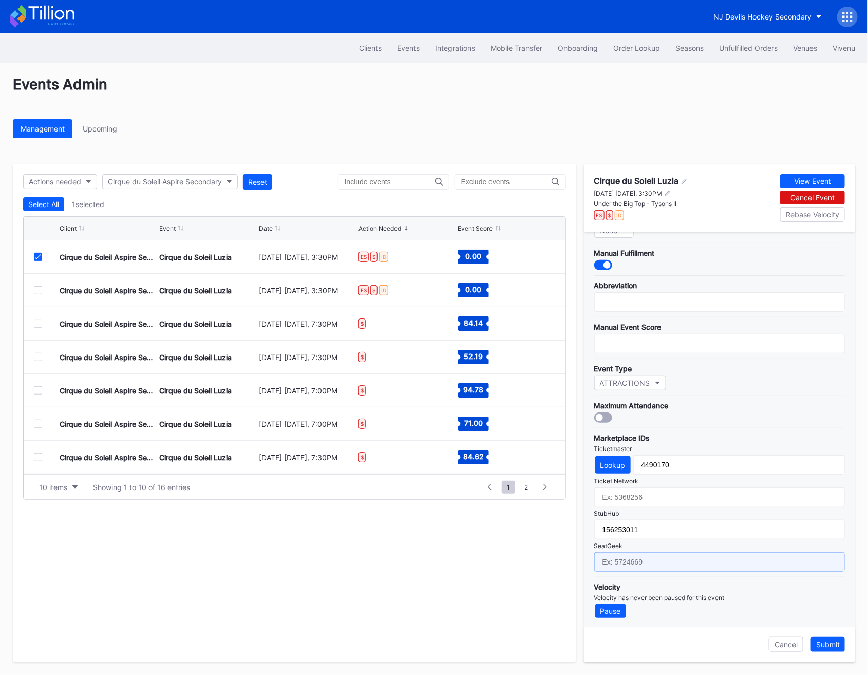
click at [702, 564] on input "text" at bounding box center [719, 562] width 251 height 20
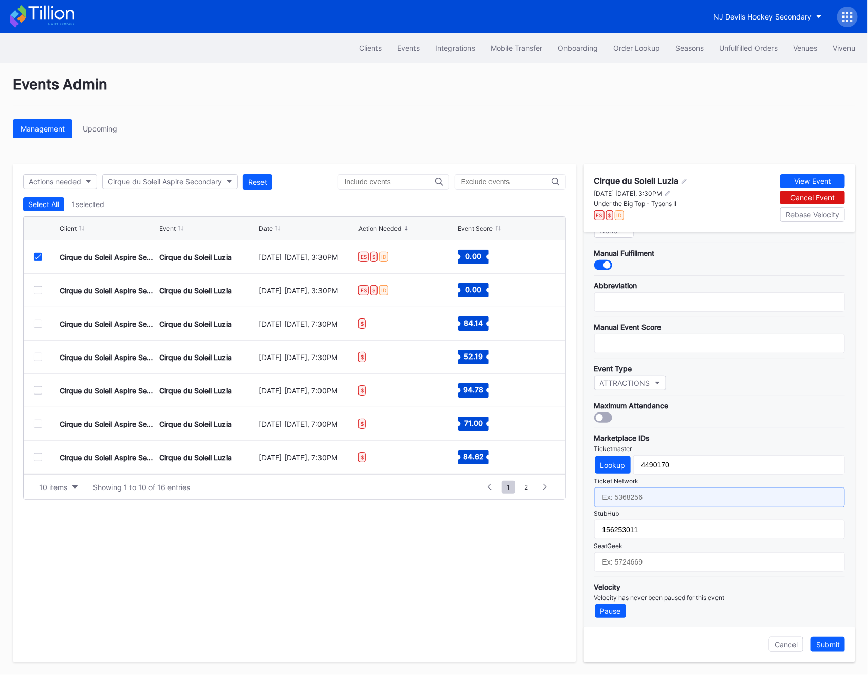
click at [657, 490] on input "text" at bounding box center [719, 498] width 251 height 20
paste input "6853547"
type input "6853547"
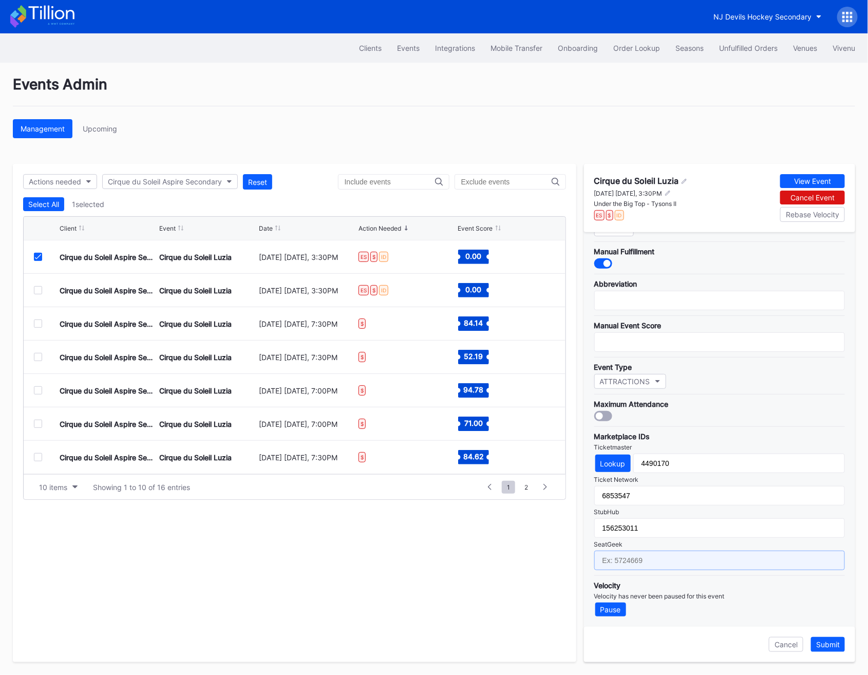
click at [647, 559] on input "text" at bounding box center [719, 561] width 251 height 20
paste input "17235681"
type input "17235681"
click at [836, 643] on div "Submit" at bounding box center [828, 644] width 24 height 9
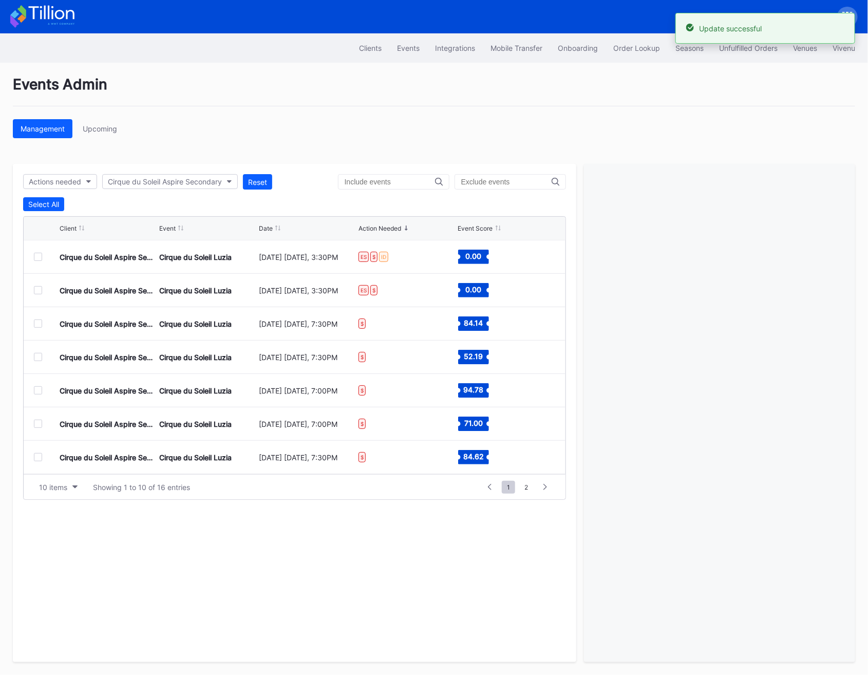
click at [40, 258] on div at bounding box center [38, 257] width 8 height 8
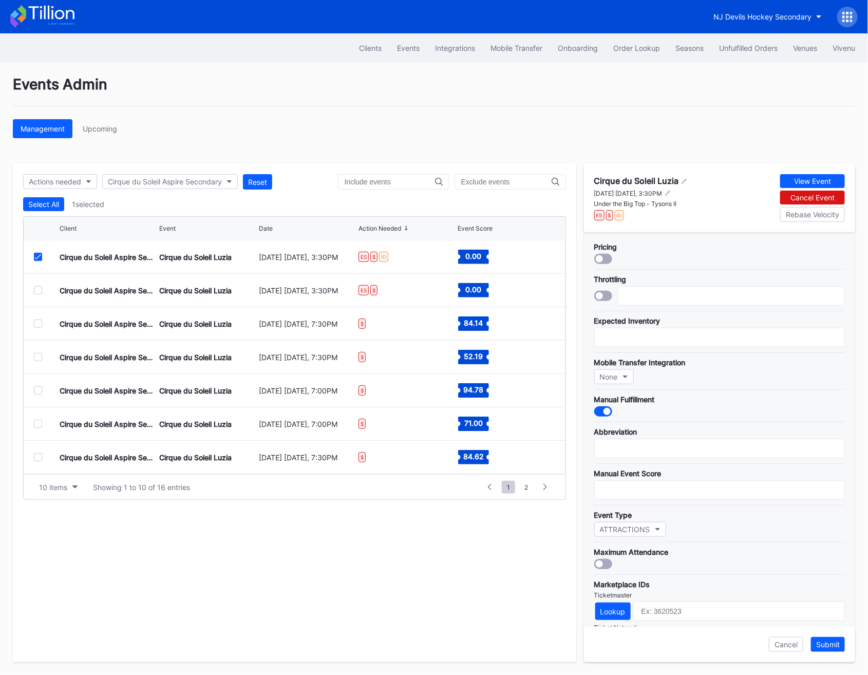
scroll to position [148, 0]
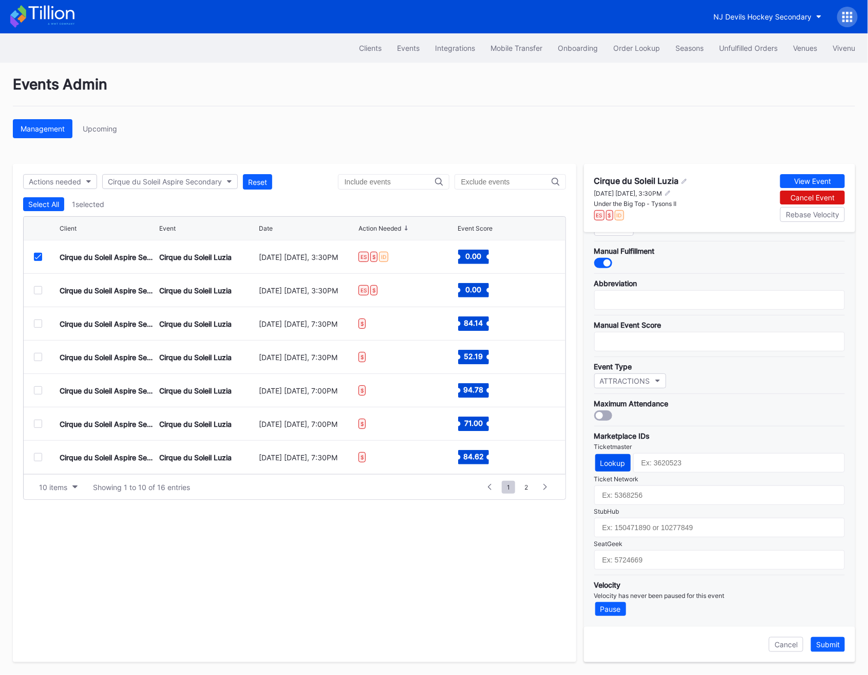
click at [604, 471] on button "Lookup" at bounding box center [612, 462] width 35 height 17
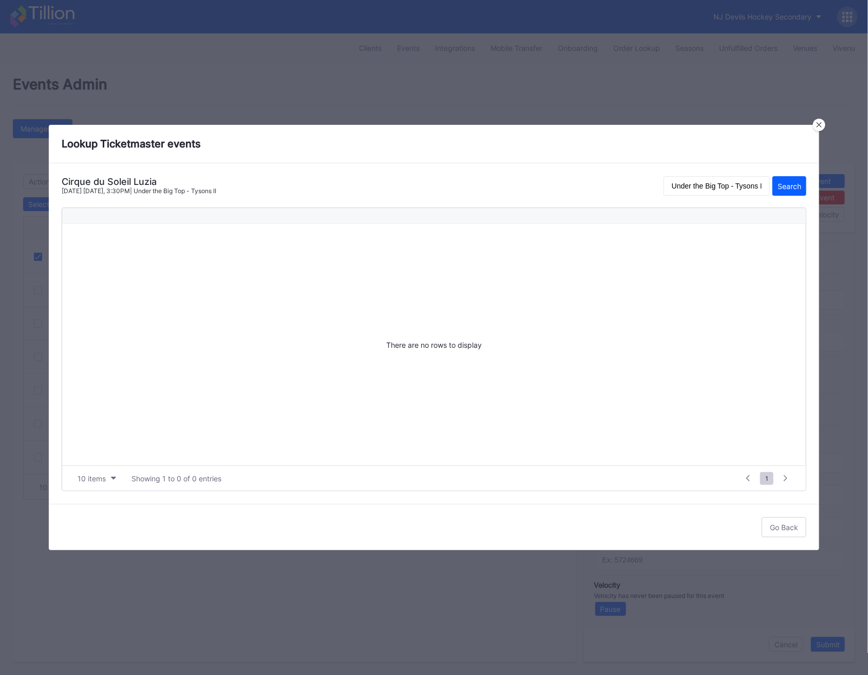
click at [117, 180] on div "Cirque du Soleil Luzia" at bounding box center [139, 181] width 155 height 11
copy div "Cirque du Soleil Luzia"
click at [730, 183] on input "Under the Big Top - Tysons II" at bounding box center [717, 186] width 106 height 20
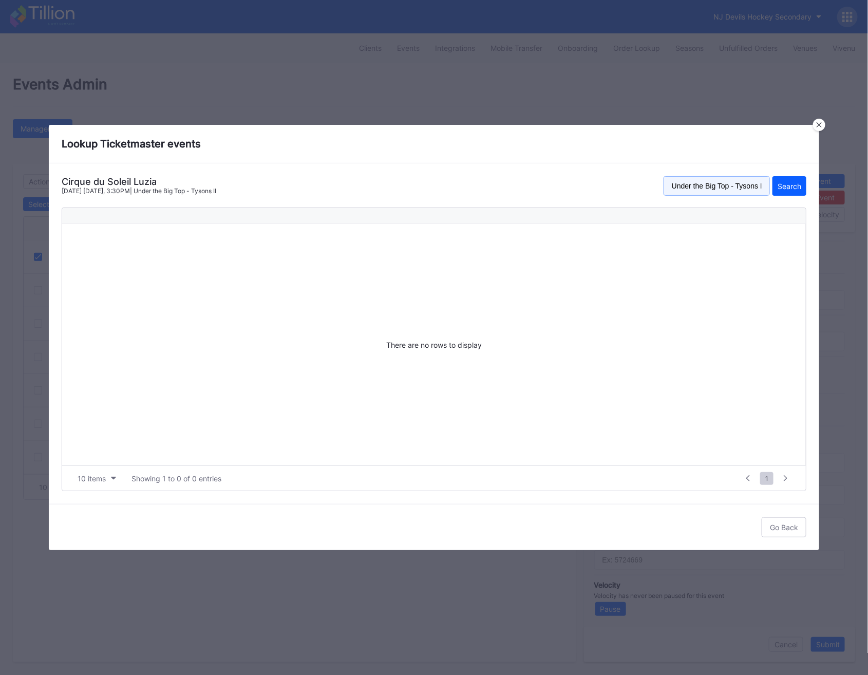
click at [730, 183] on input "Under the Big Top - Tysons II" at bounding box center [717, 186] width 106 height 20
paste input "Cirque du Soleil Luzia"
click at [740, 187] on input "Cirque du Soleil Luzia" at bounding box center [717, 186] width 106 height 20
click at [773, 176] on button "Search" at bounding box center [790, 186] width 34 height 20
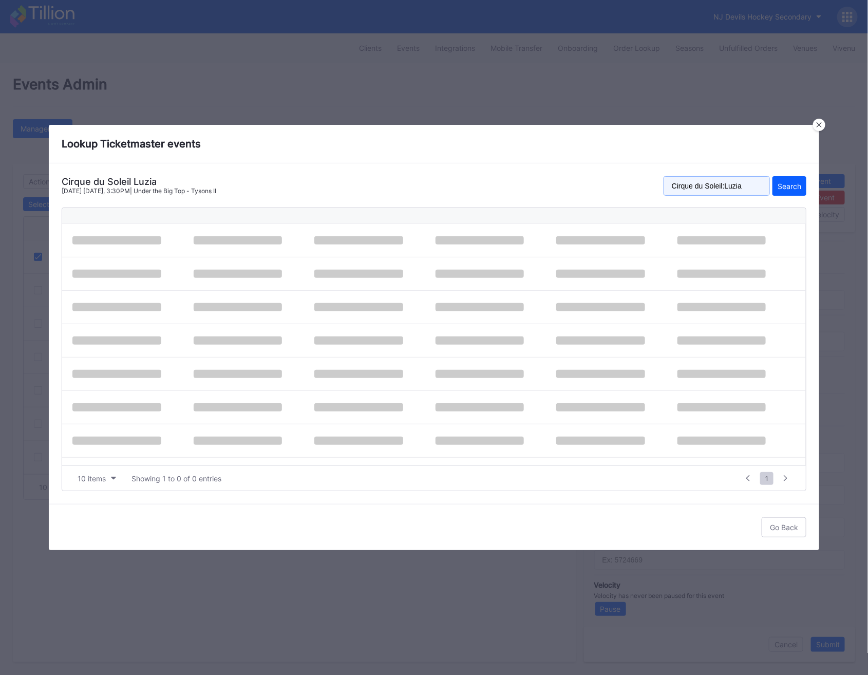
click at [773, 176] on button "Search" at bounding box center [790, 186] width 34 height 20
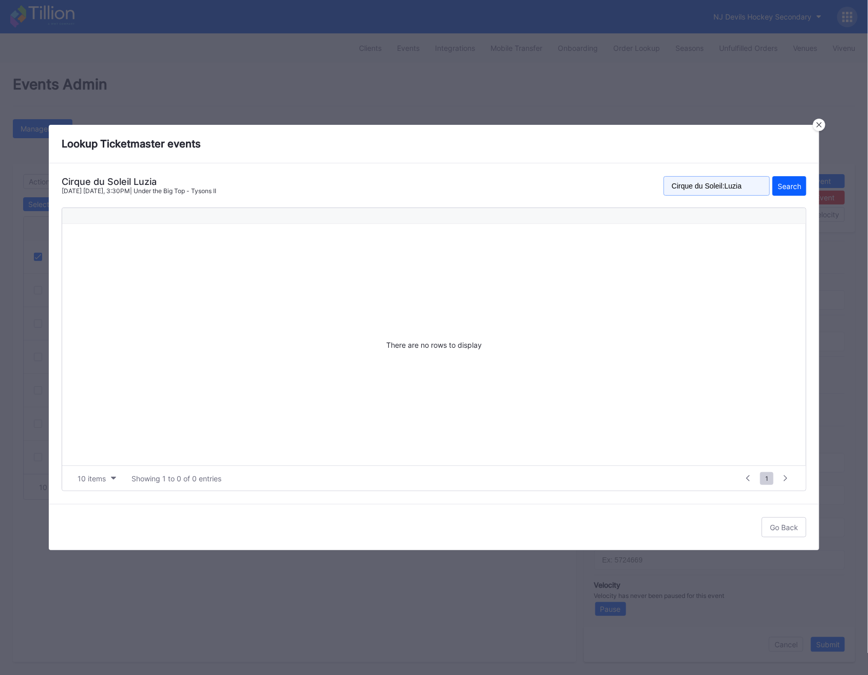
click at [738, 186] on input "Cirque du Soleil:Luzia" at bounding box center [717, 186] width 106 height 20
click at [791, 190] on div "Search" at bounding box center [790, 186] width 24 height 9
drag, startPoint x: 765, startPoint y: 188, endPoint x: 738, endPoint y: 184, distance: 26.9
click at [738, 184] on input "Cirque du Soleil : Luzia" at bounding box center [717, 186] width 106 height 20
type input "Cirque du Soleil"
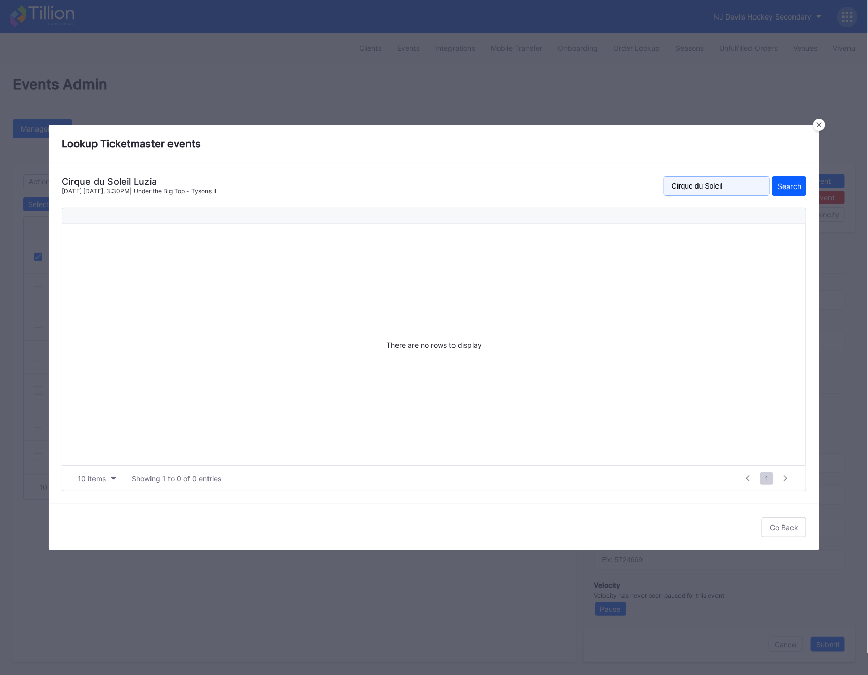
click at [773, 176] on button "Search" at bounding box center [790, 186] width 34 height 20
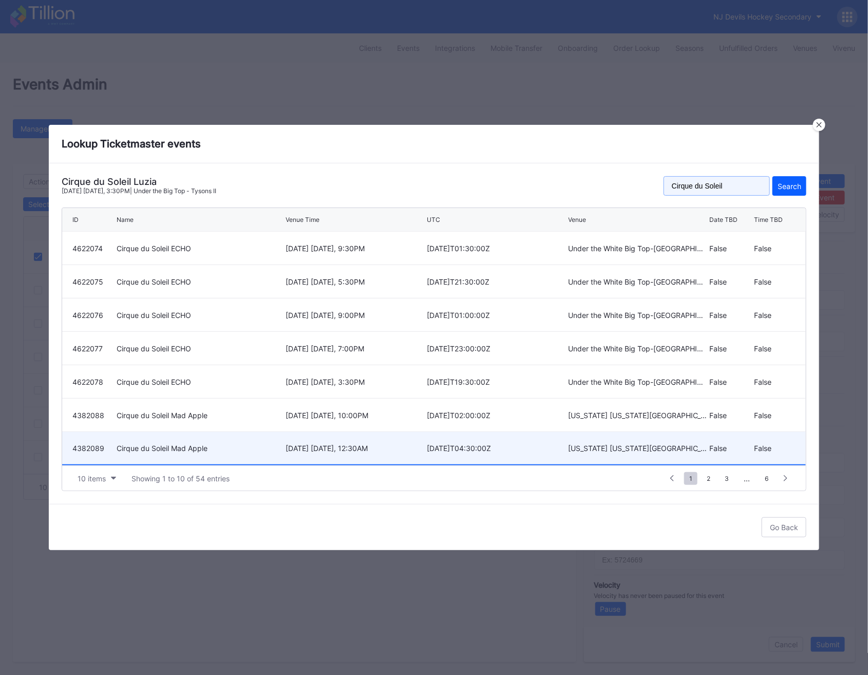
scroll to position [100, 0]
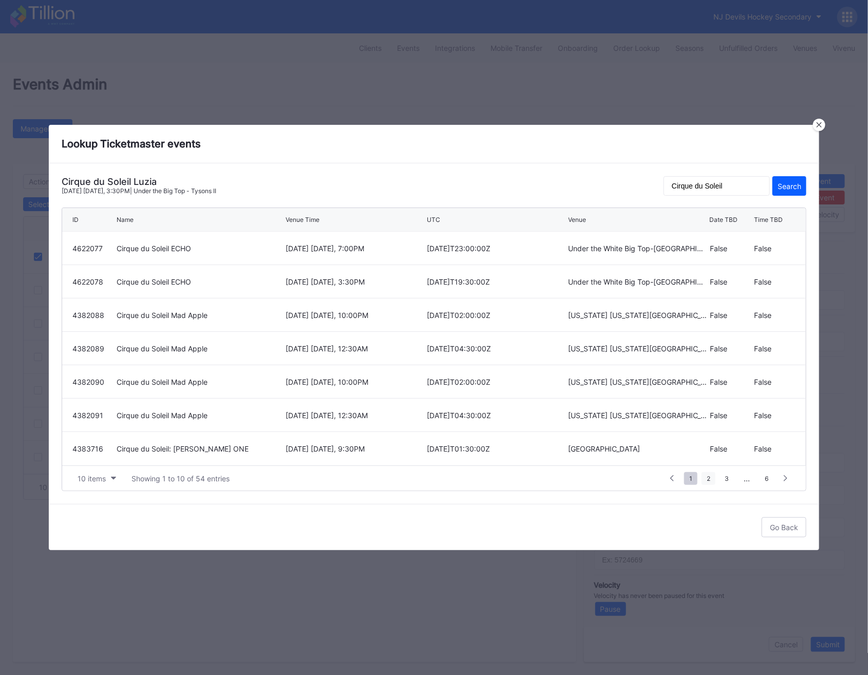
click at [707, 473] on span "2" at bounding box center [709, 478] width 14 height 13
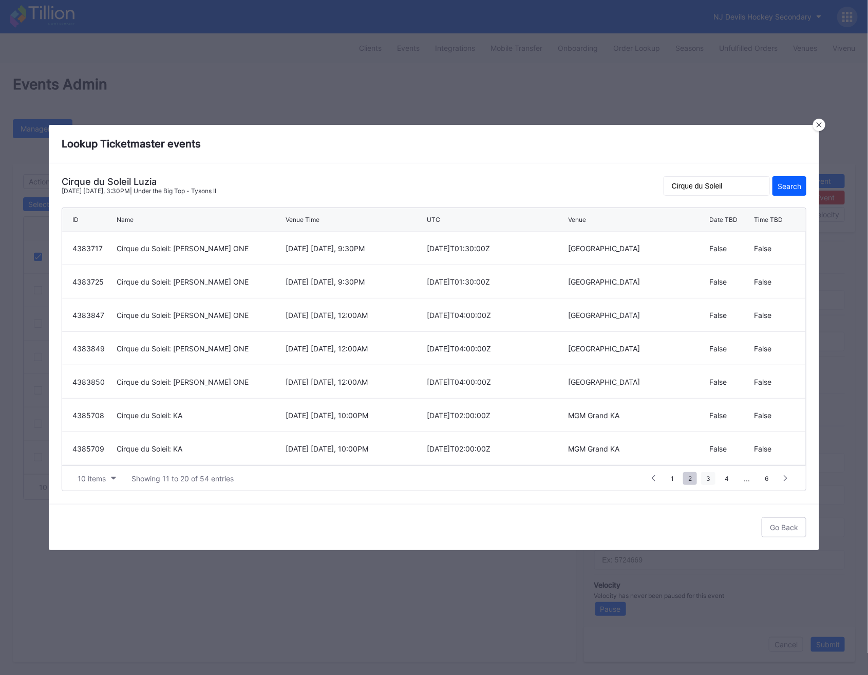
click at [712, 478] on span "3" at bounding box center [708, 478] width 14 height 13
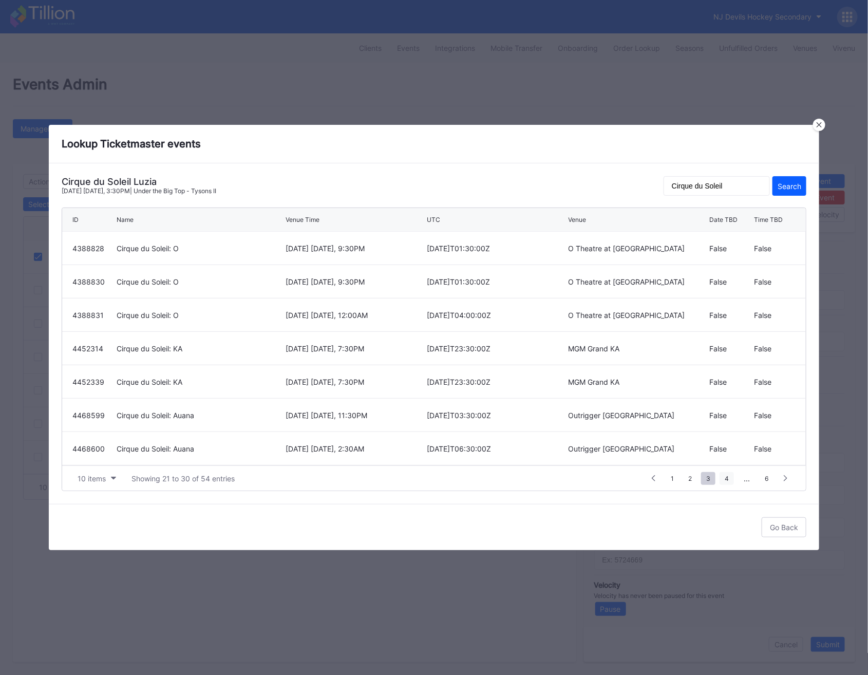
click at [723, 478] on span "4" at bounding box center [727, 478] width 14 height 13
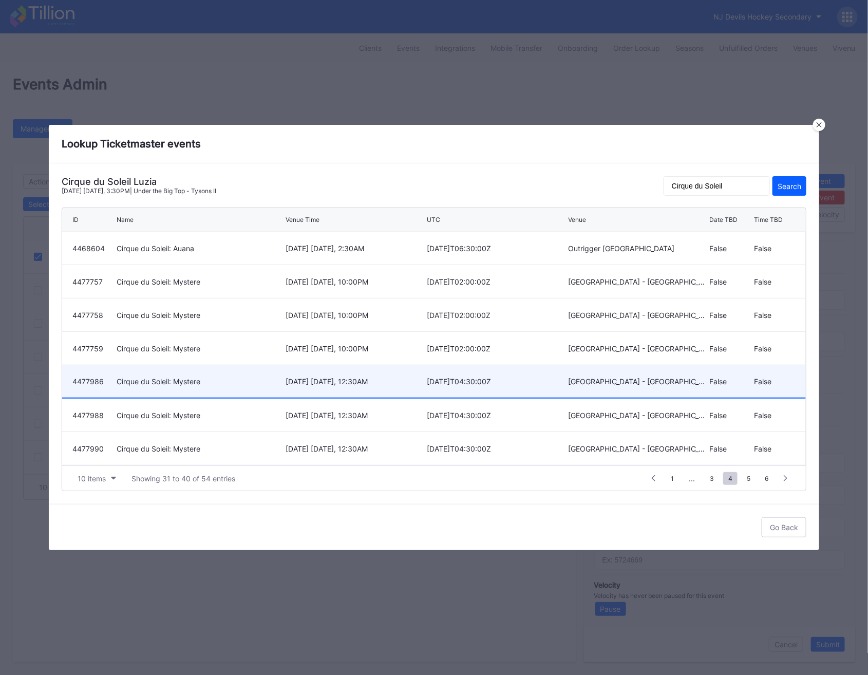
scroll to position [100, 0]
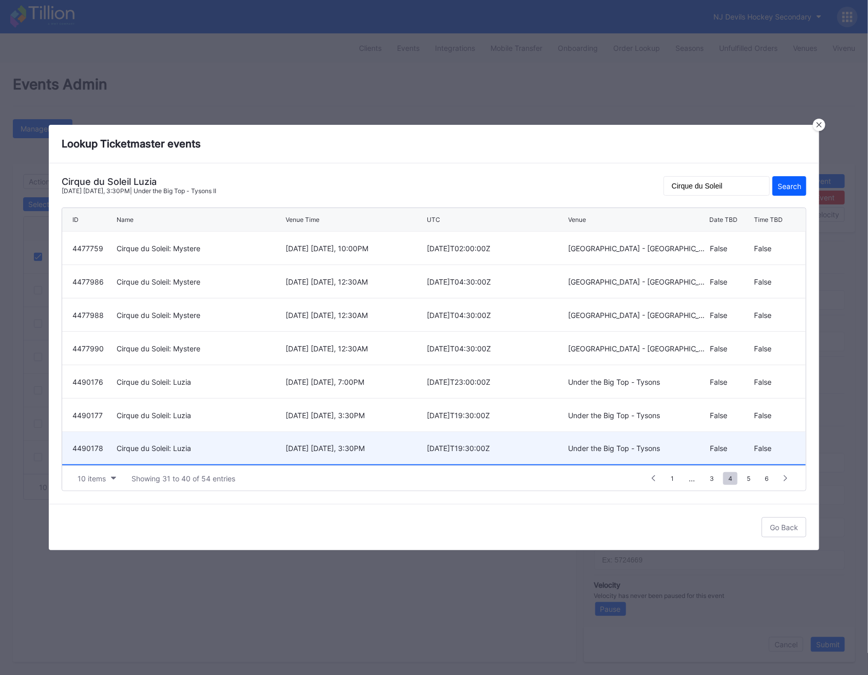
click at [697, 441] on div "Under the Big Top - Tysons" at bounding box center [638, 448] width 139 height 32
type input "4490178"
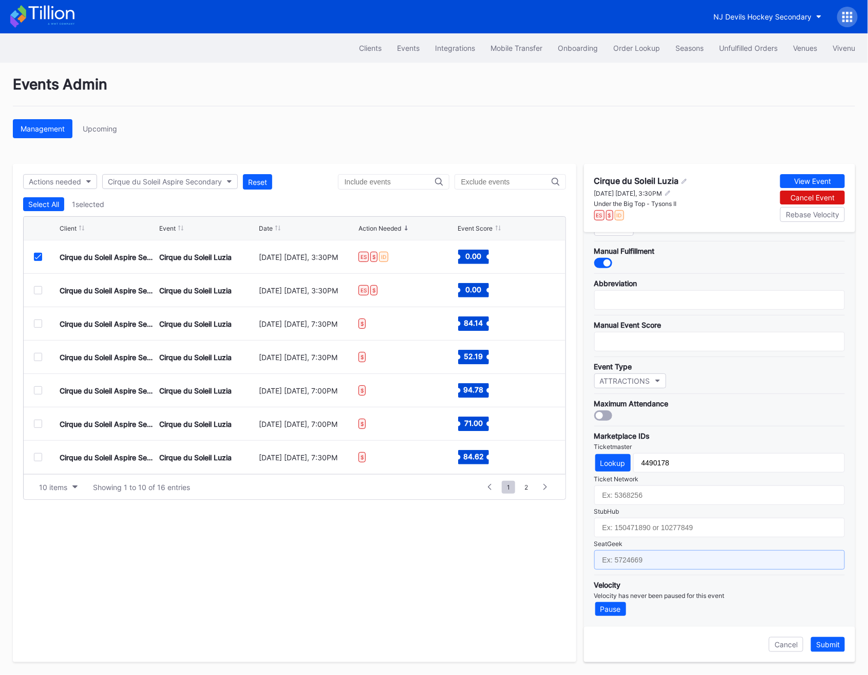
click at [631, 558] on input "text" at bounding box center [719, 560] width 251 height 20
paste input "17235795"
type input "17235795"
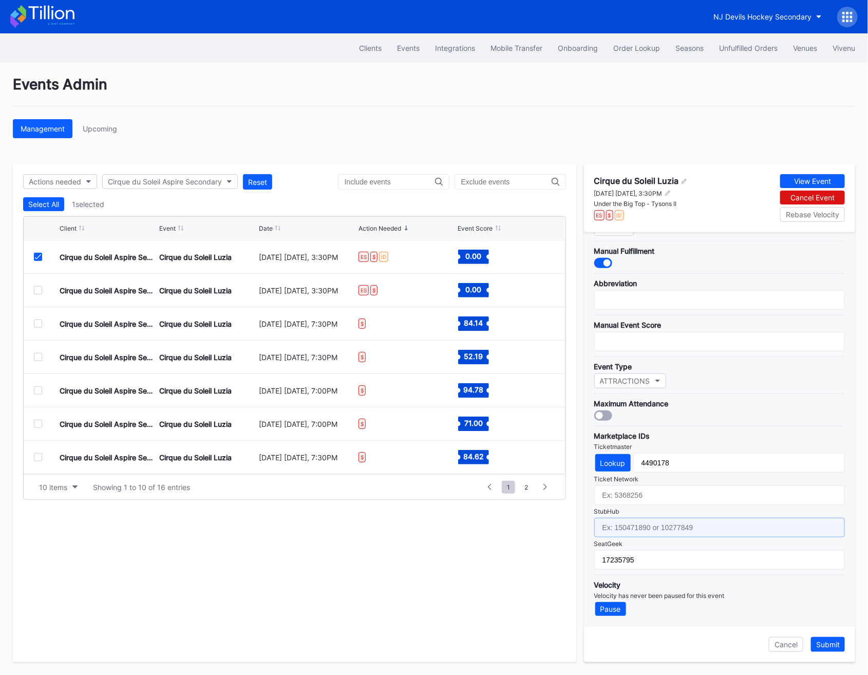
click at [656, 526] on input "text" at bounding box center [719, 528] width 251 height 20
paste input "156252994"
type input "156252994"
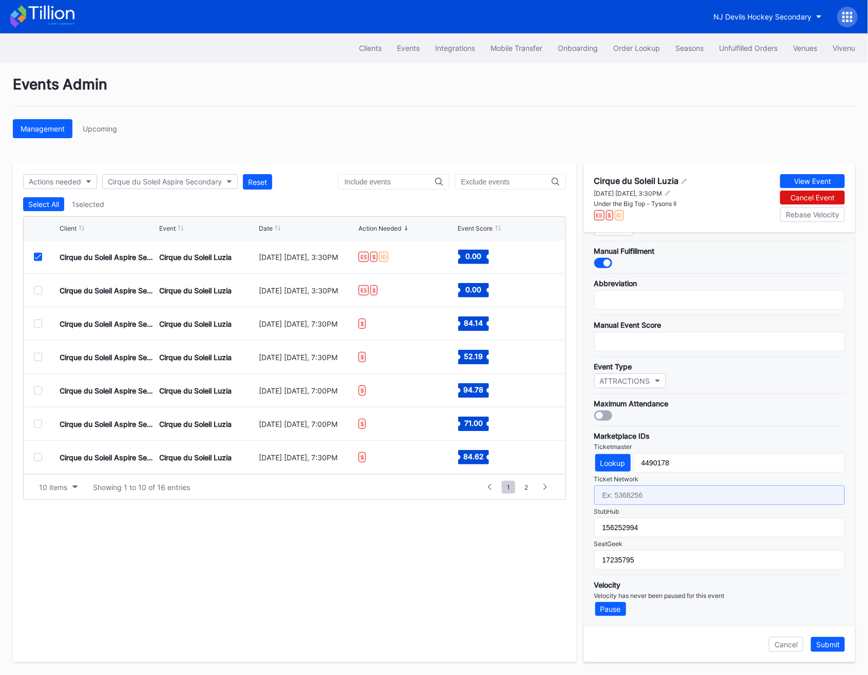
click at [623, 496] on input "text" at bounding box center [719, 495] width 251 height 20
paste input "6853555"
type input "6853555"
click at [834, 647] on div "Submit" at bounding box center [828, 644] width 24 height 9
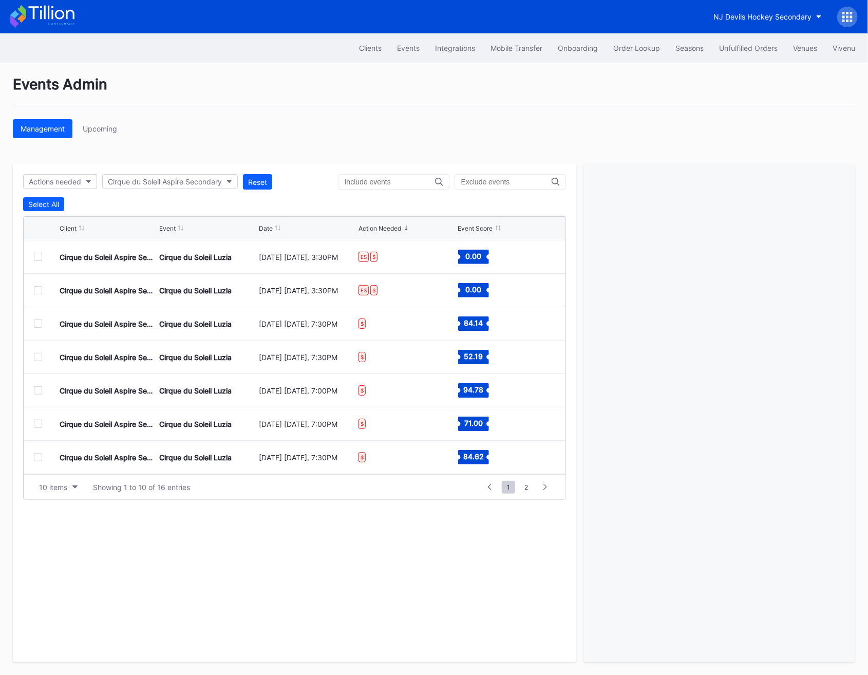
click at [38, 289] on div at bounding box center [38, 290] width 8 height 8
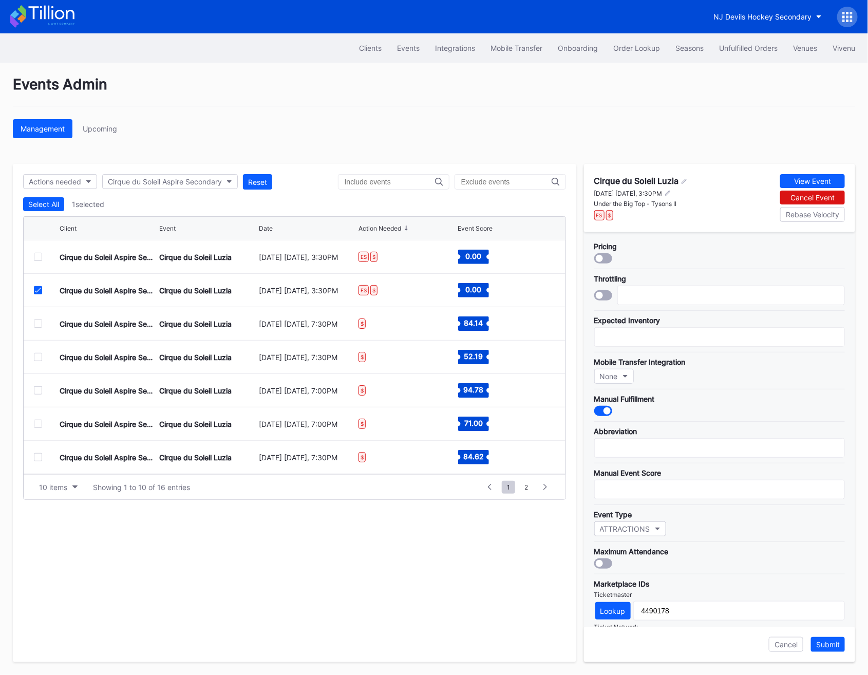
scroll to position [0, 0]
click at [38, 291] on icon at bounding box center [38, 290] width 6 height 5
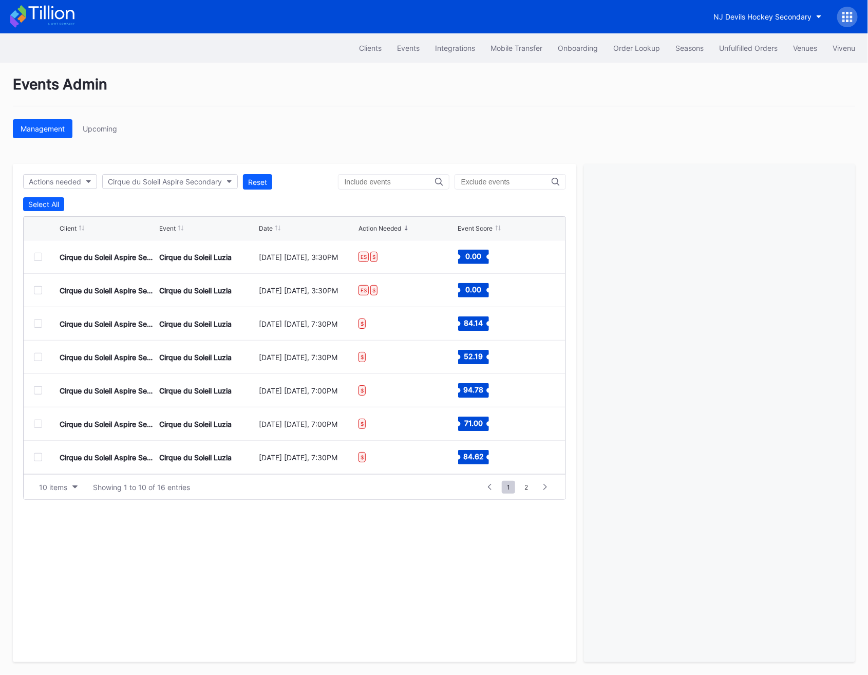
click at [38, 323] on div at bounding box center [38, 324] width 8 height 8
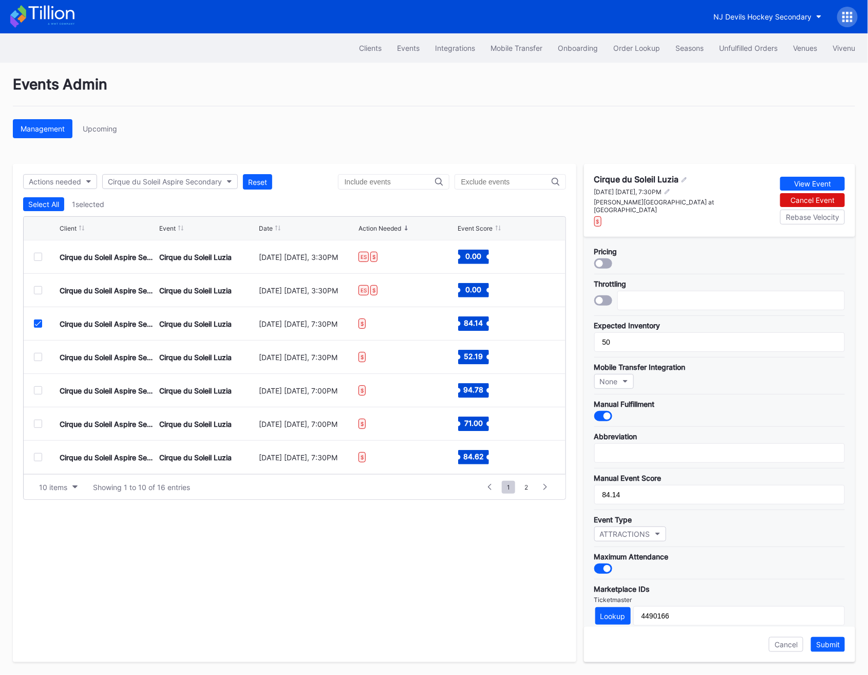
click at [43, 323] on div at bounding box center [47, 324] width 26 height 8
click at [36, 322] on icon at bounding box center [38, 323] width 6 height 5
